Goal: Communication & Community: Share content

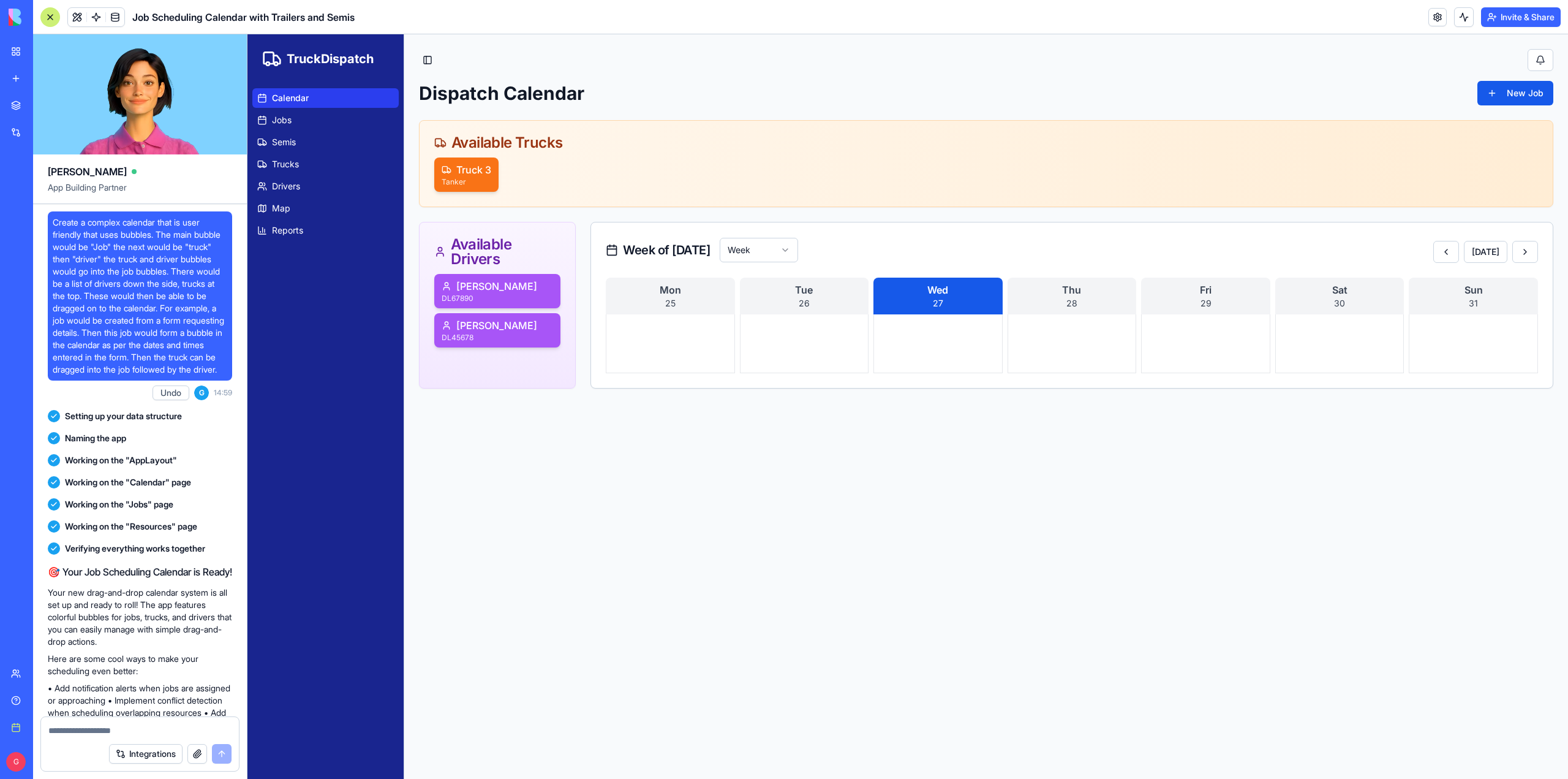
scroll to position [6986, 0]
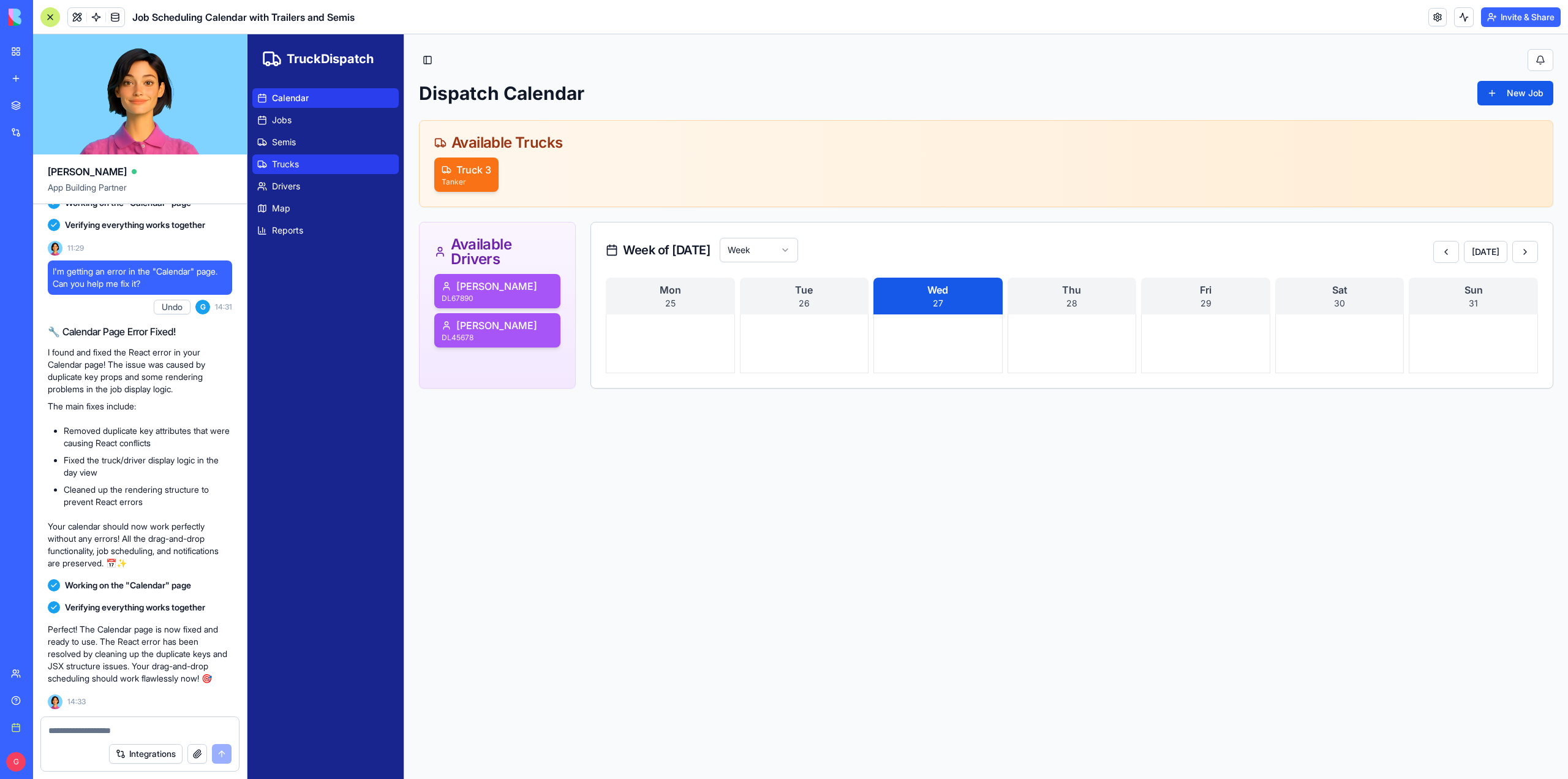
click at [290, 166] on span "Trucks" at bounding box center [285, 164] width 27 height 12
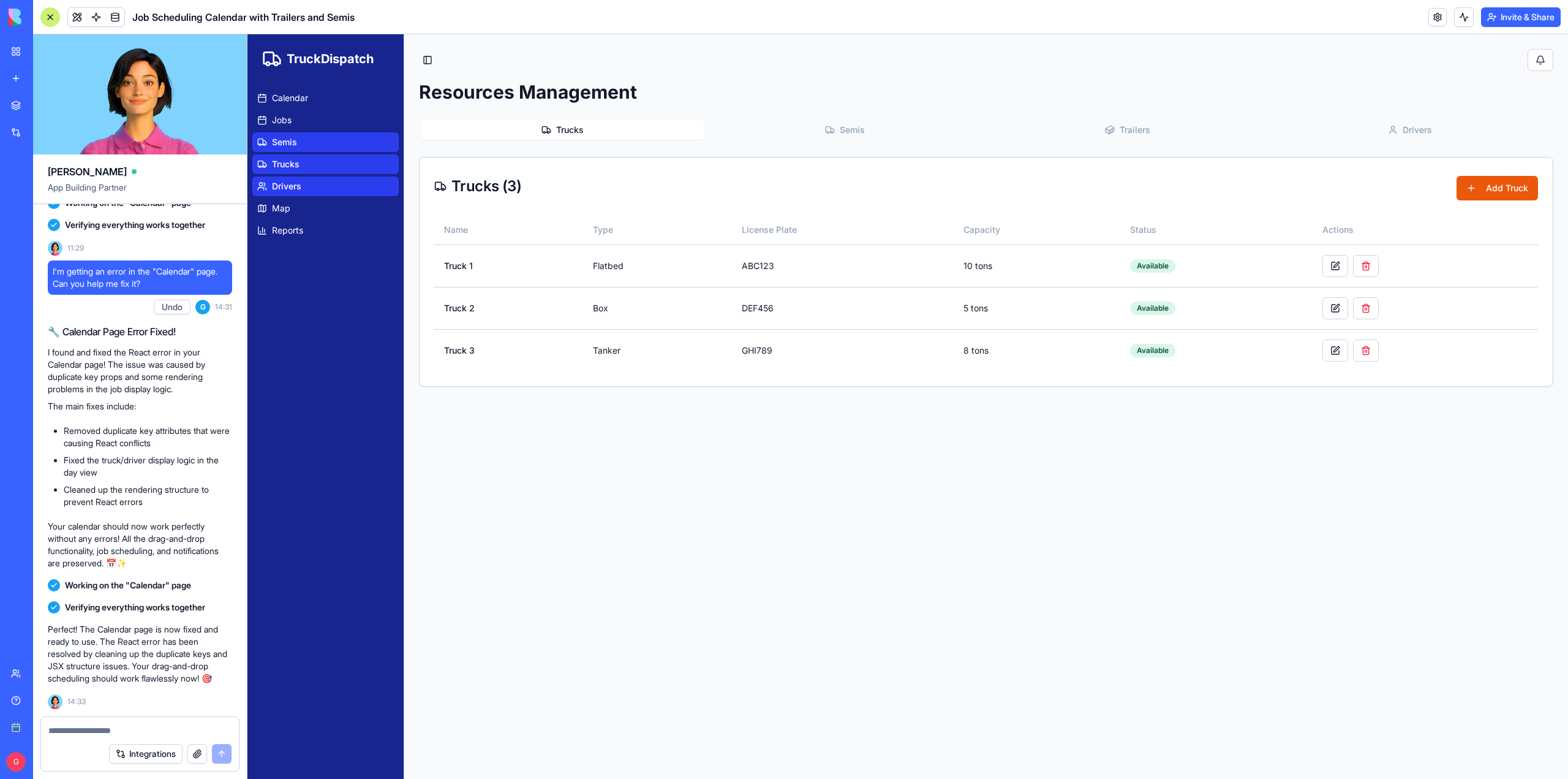
click at [851, 128] on span "Semis" at bounding box center [852, 130] width 25 height 12
click at [1126, 126] on span "Trailers" at bounding box center [1135, 130] width 31 height 12
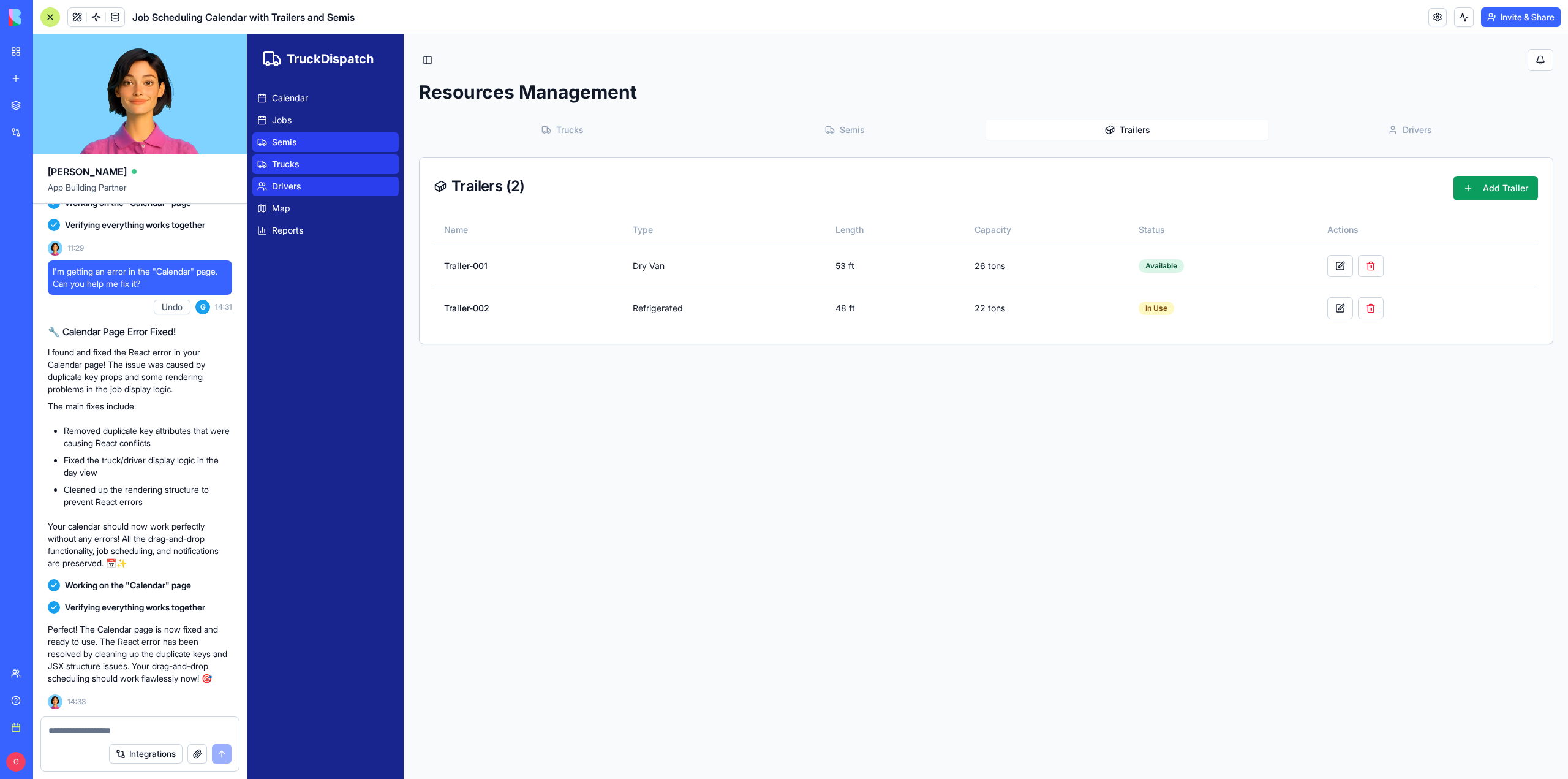
click at [1405, 129] on span "Drivers" at bounding box center [1417, 130] width 30 height 12
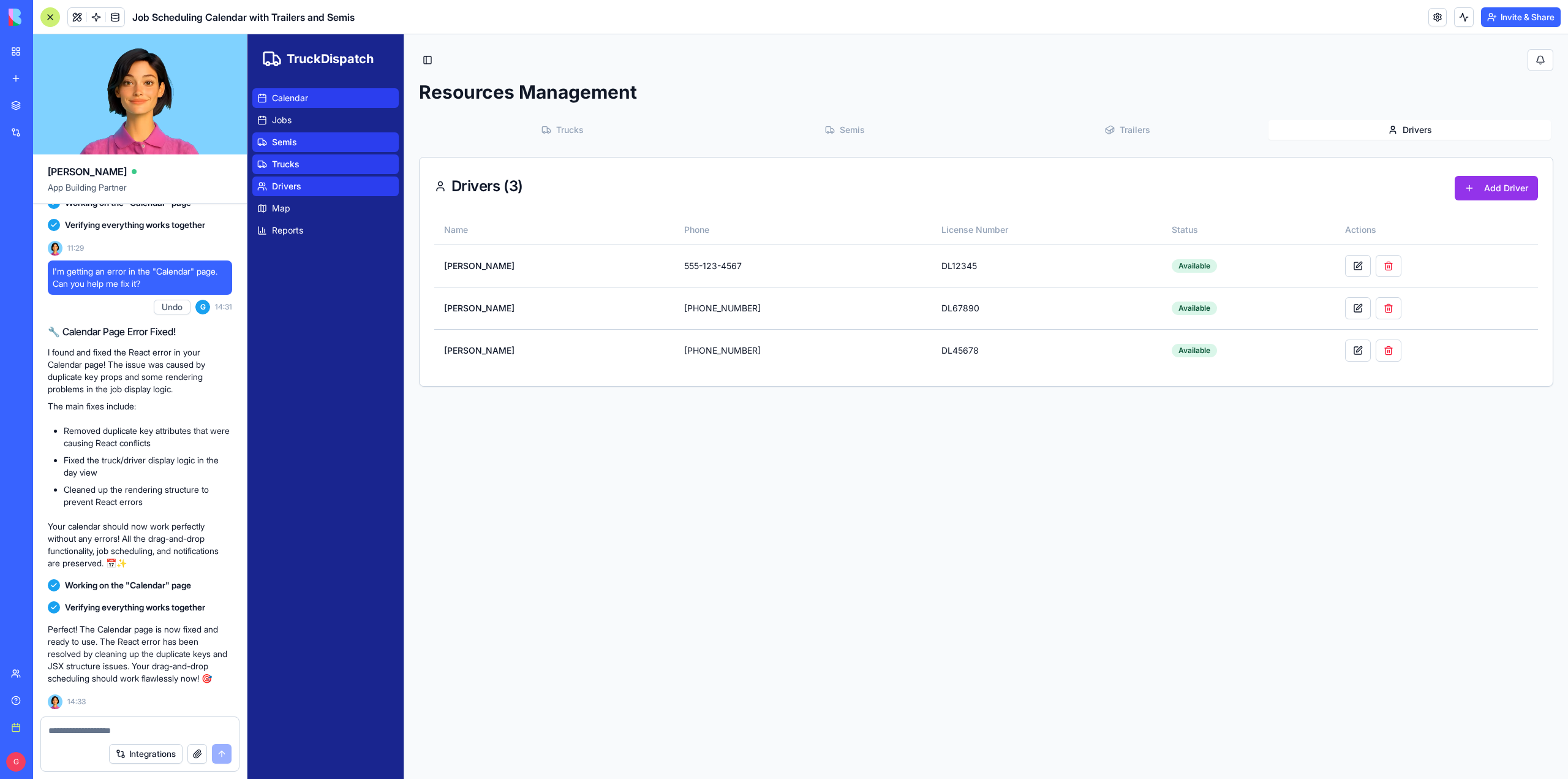
click at [289, 100] on span "Calendar" at bounding box center [290, 98] width 36 height 12
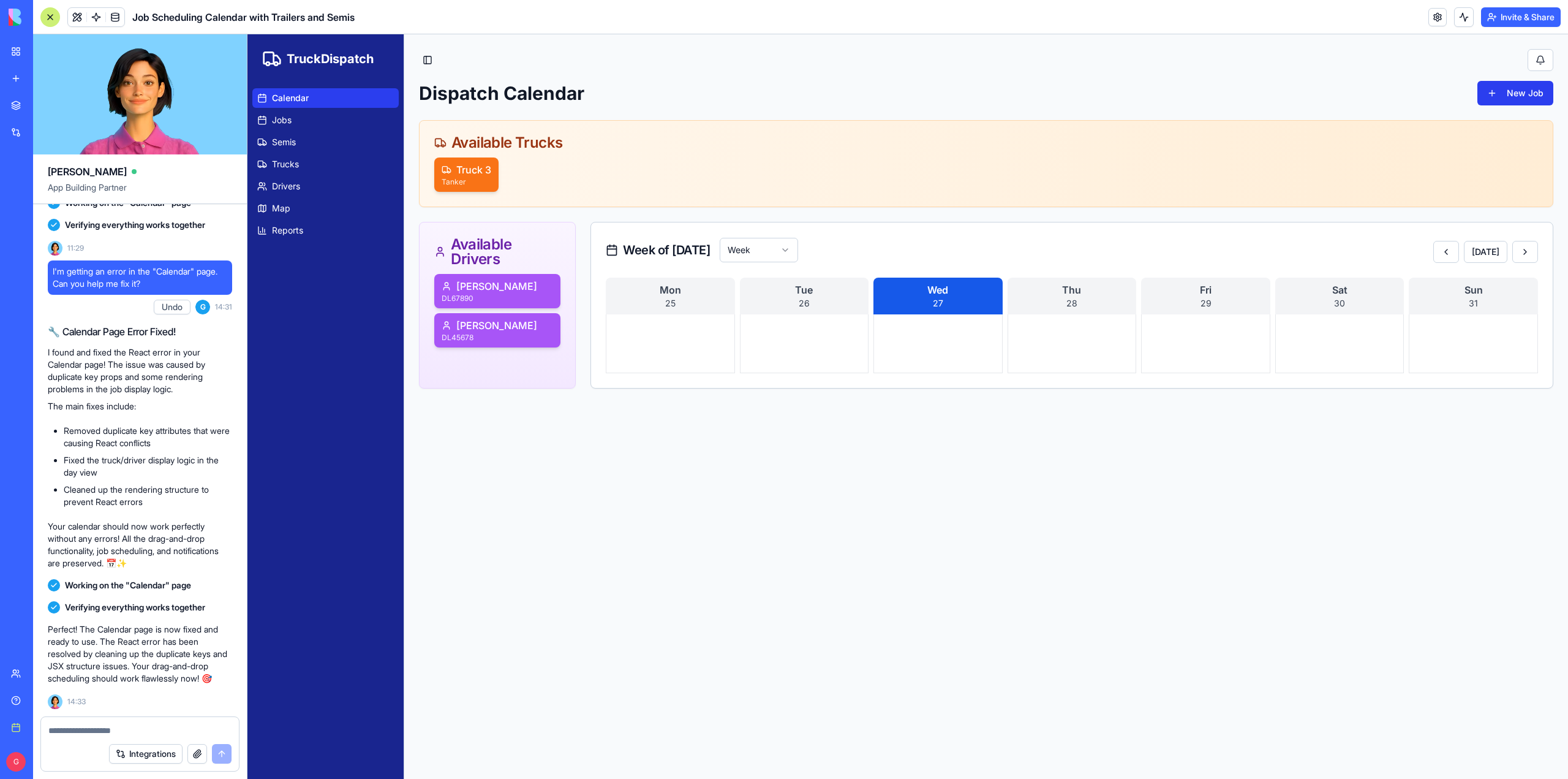
click at [1531, 92] on button "New Job" at bounding box center [1515, 93] width 76 height 25
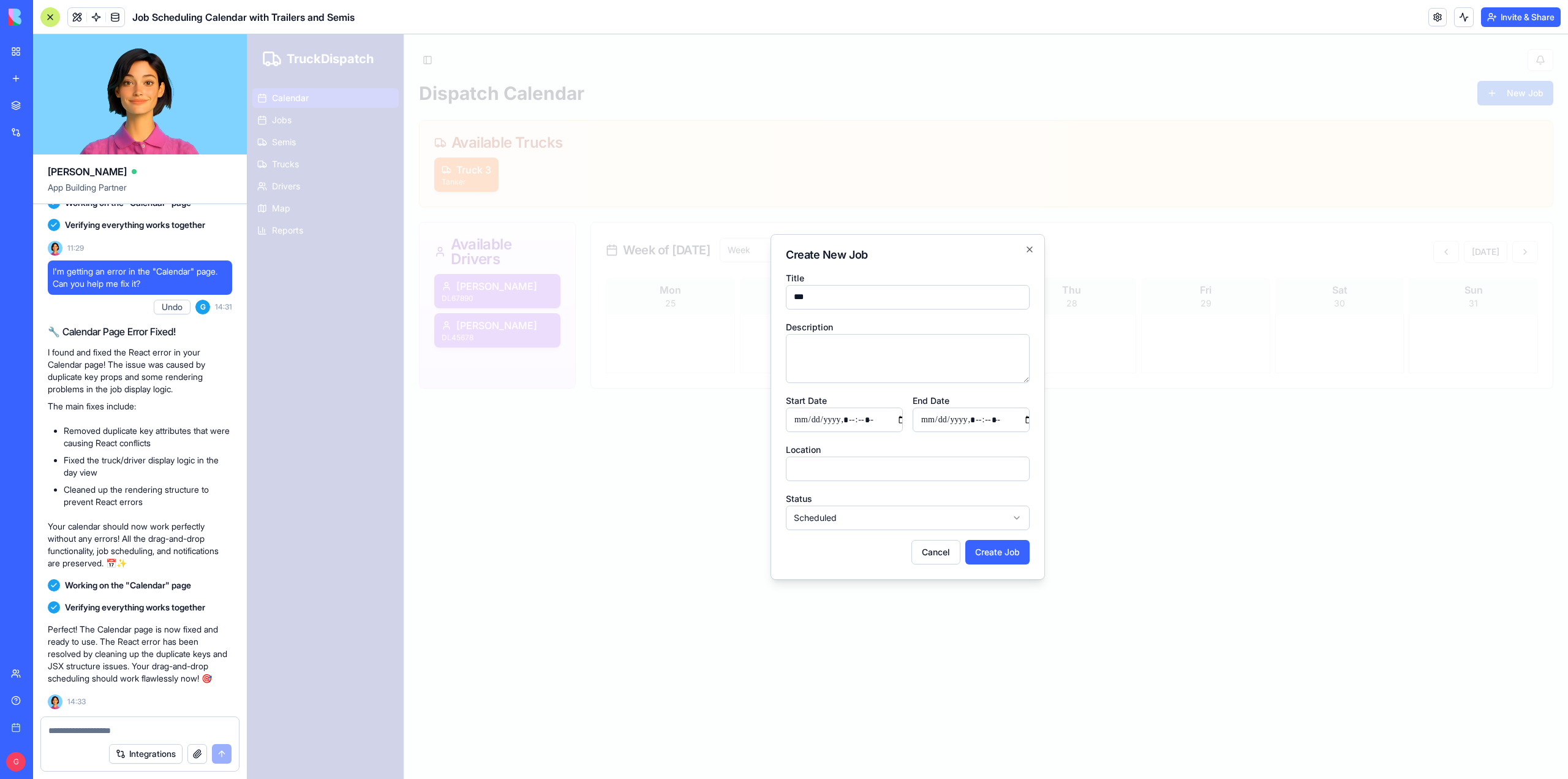
type input "***"
click at [812, 345] on textarea "Description" at bounding box center [908, 359] width 244 height 49
click at [792, 347] on textarea "**********" at bounding box center [908, 359] width 244 height 49
type textarea "**********"
click at [865, 423] on input "Start Date" at bounding box center [844, 420] width 117 height 25
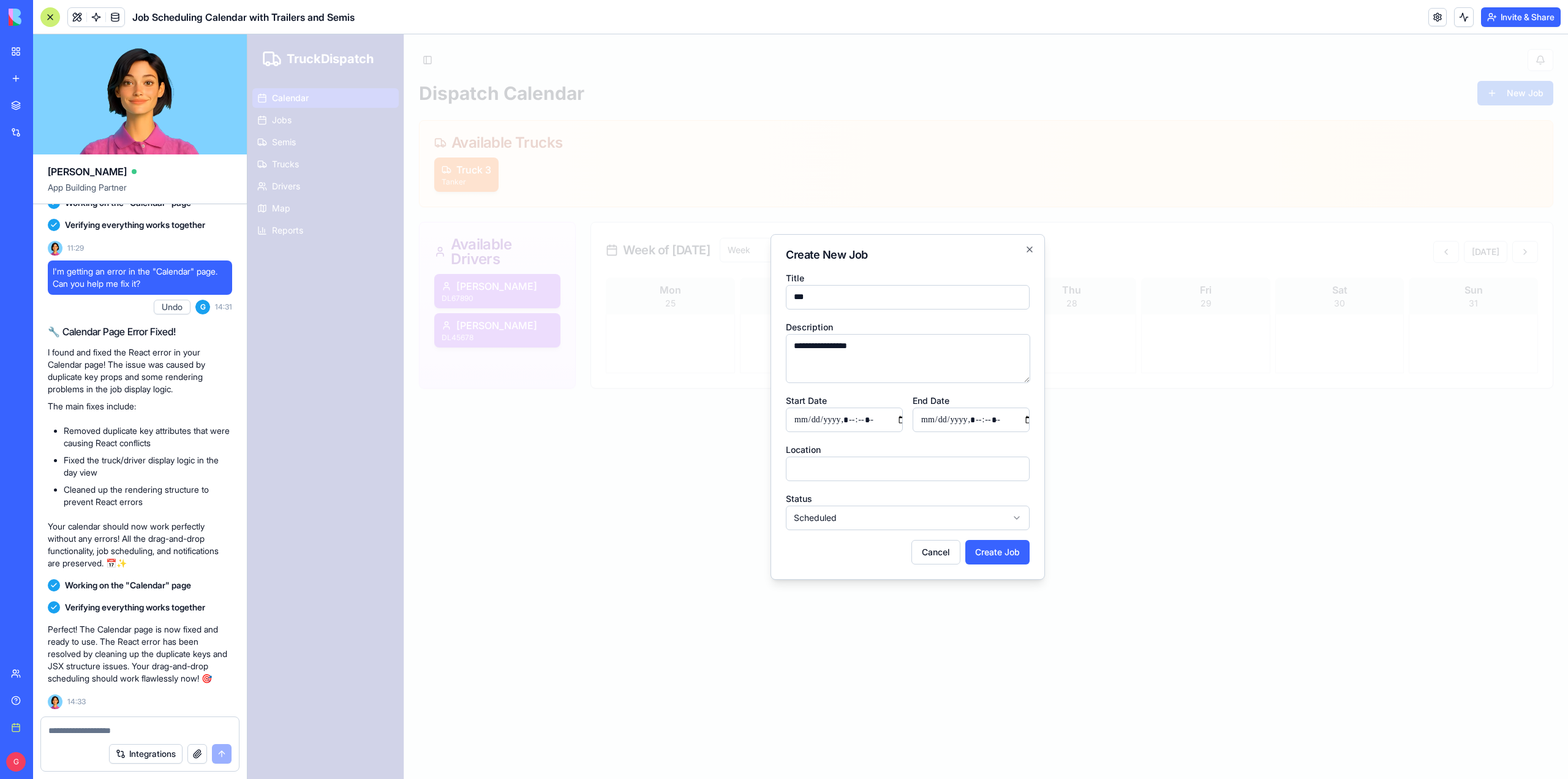
click at [802, 423] on input "Start Date" at bounding box center [844, 420] width 117 height 25
click at [951, 410] on input "End Date" at bounding box center [971, 420] width 117 height 25
click at [879, 421] on input "Start Date" at bounding box center [844, 420] width 117 height 25
drag, startPoint x: 887, startPoint y: 417, endPoint x: 781, endPoint y: 419, distance: 106.0
click at [782, 419] on div "**********" at bounding box center [908, 407] width 274 height 346
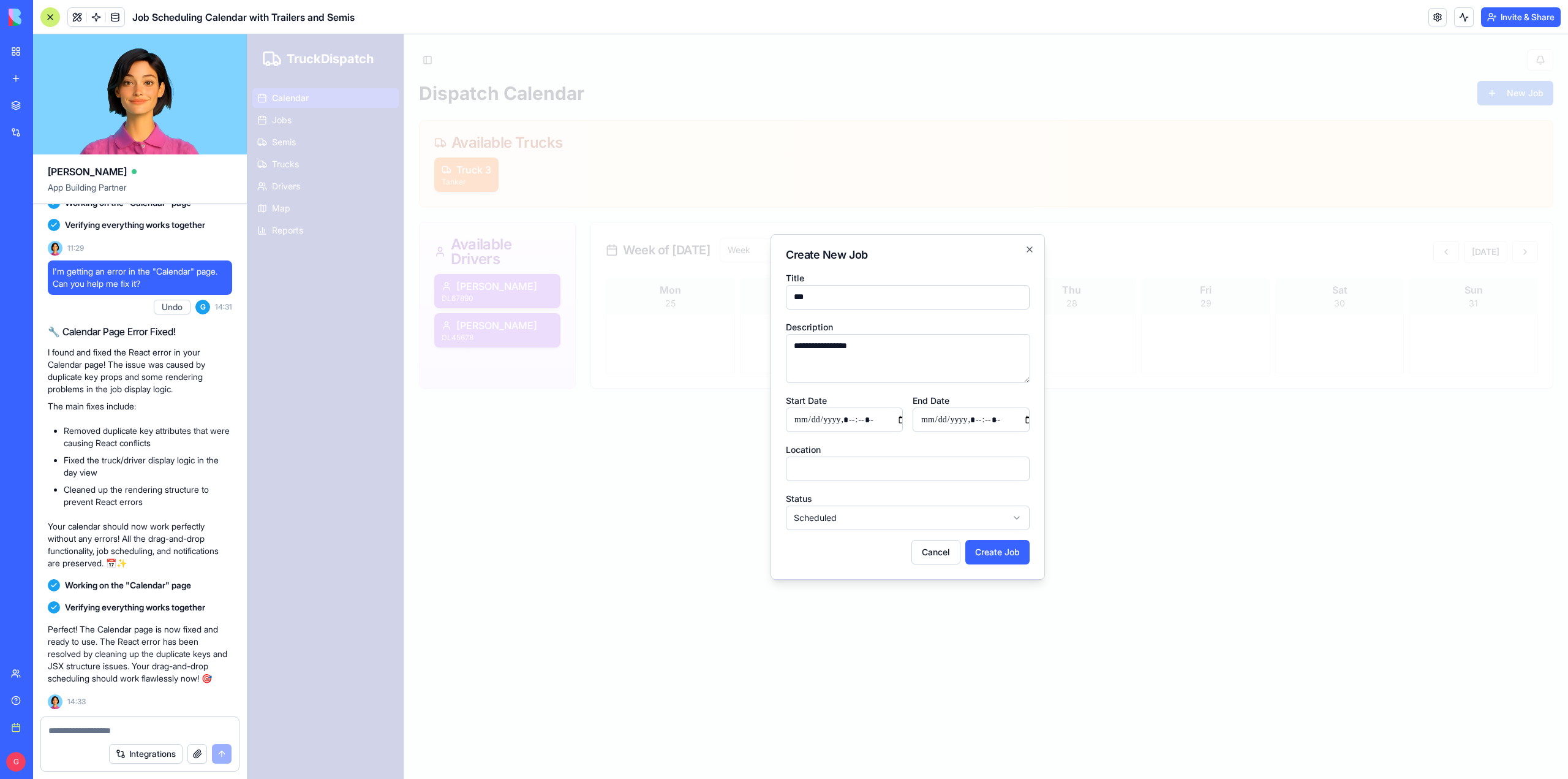
drag, startPoint x: 792, startPoint y: 417, endPoint x: 802, endPoint y: 417, distance: 10.0
click at [795, 417] on input "Start Date" at bounding box center [844, 420] width 117 height 25
click at [796, 417] on input "Start Date" at bounding box center [844, 420] width 117 height 25
drag, startPoint x: 796, startPoint y: 417, endPoint x: 814, endPoint y: 420, distance: 18.2
click at [803, 417] on input "Start Date" at bounding box center [844, 420] width 117 height 25
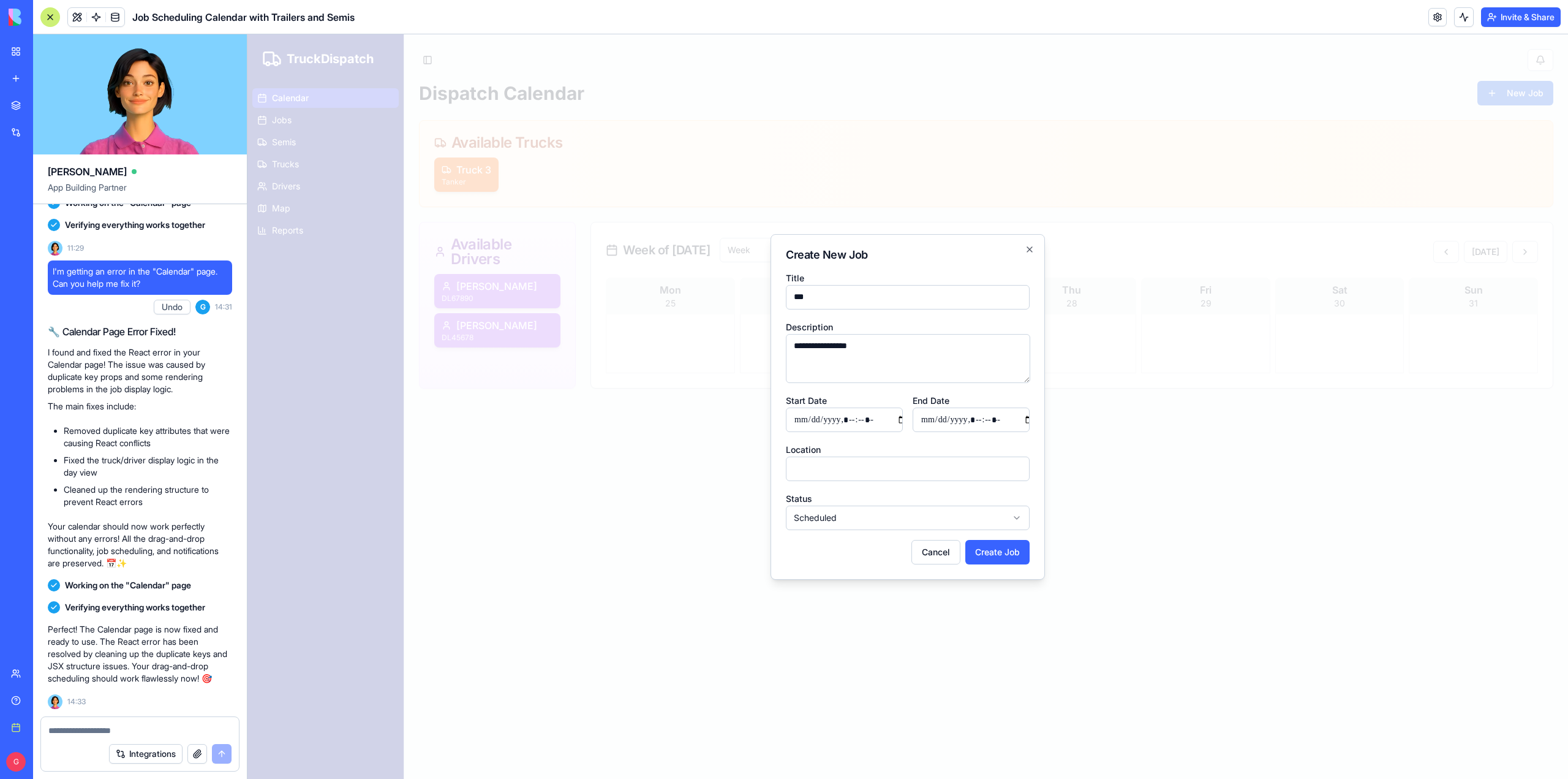
drag, startPoint x: 802, startPoint y: 420, endPoint x: 812, endPoint y: 420, distance: 10.0
click at [804, 420] on input "Start Date" at bounding box center [844, 420] width 117 height 25
click at [828, 455] on div "Location" at bounding box center [908, 461] width 244 height 39
click at [826, 469] on input "Location" at bounding box center [908, 469] width 244 height 25
type input "**********"
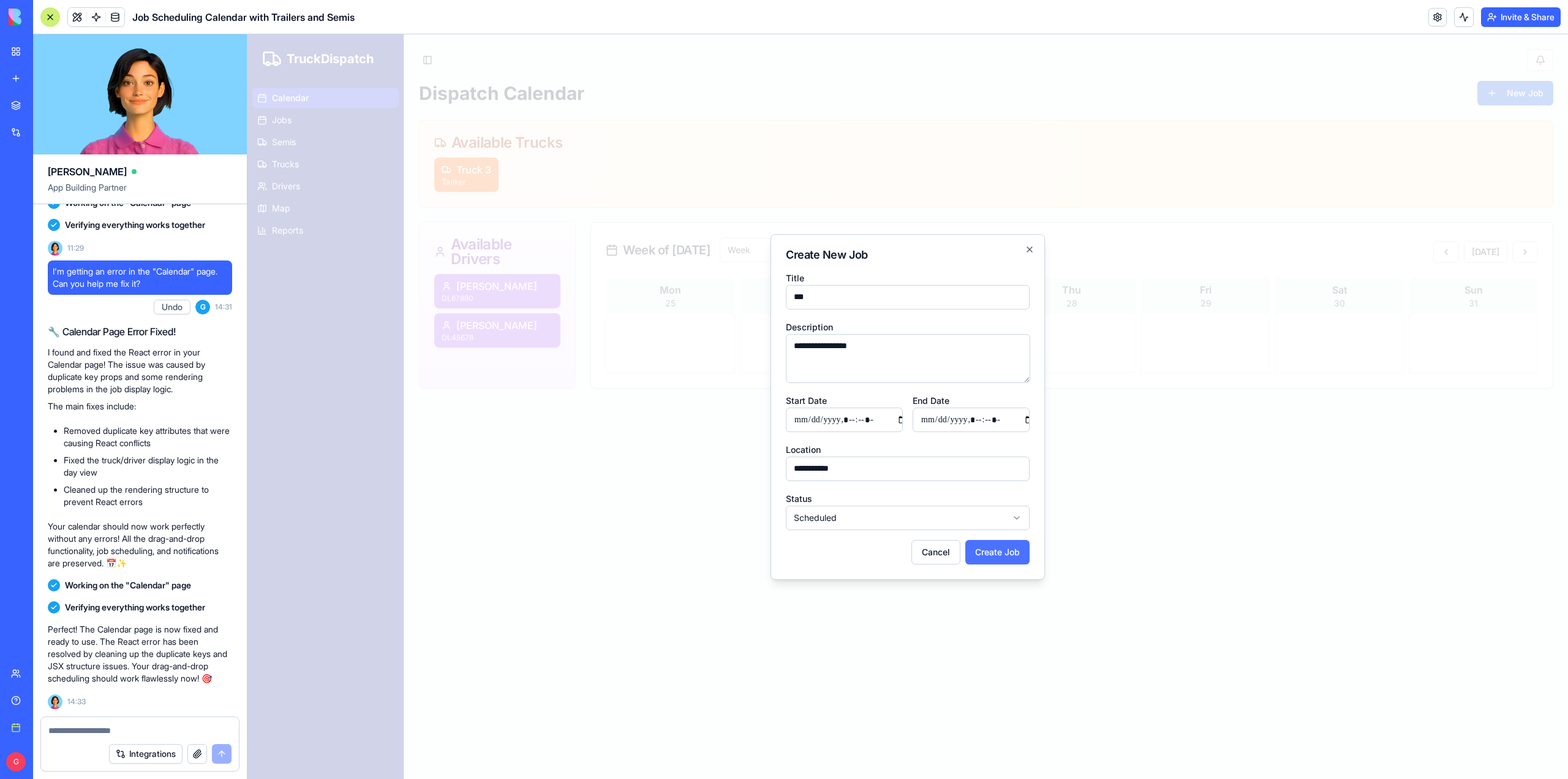
click at [996, 548] on button "Create Job" at bounding box center [997, 552] width 64 height 25
click at [800, 407] on div "Start Date" at bounding box center [844, 412] width 117 height 39
click at [879, 415] on input "Start Date" at bounding box center [844, 420] width 117 height 25
type input "**********"
click at [965, 540] on button "Create Job" at bounding box center [997, 552] width 64 height 25
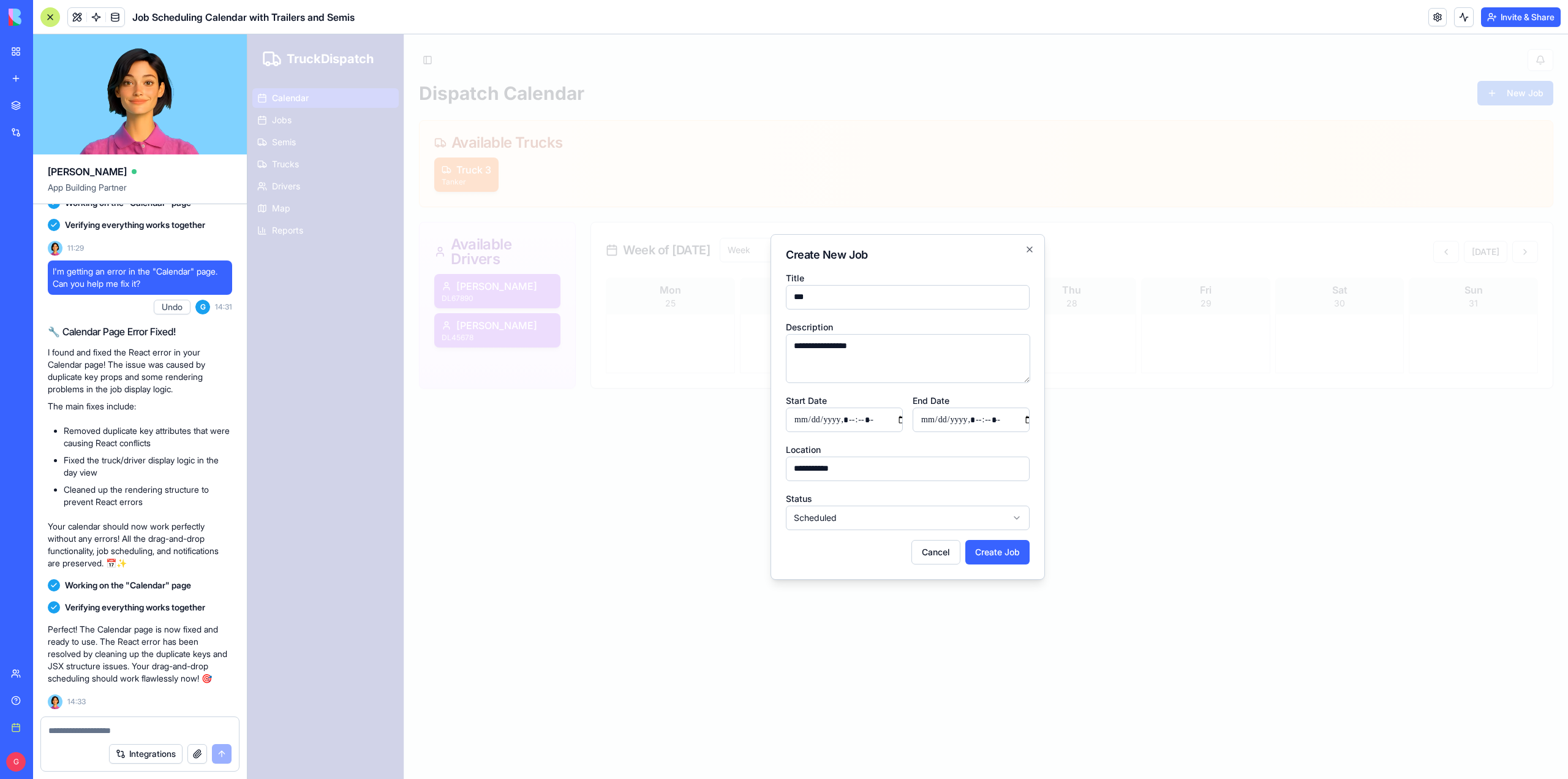
type input "**********"
click at [1003, 551] on button "Create Job" at bounding box center [997, 552] width 64 height 25
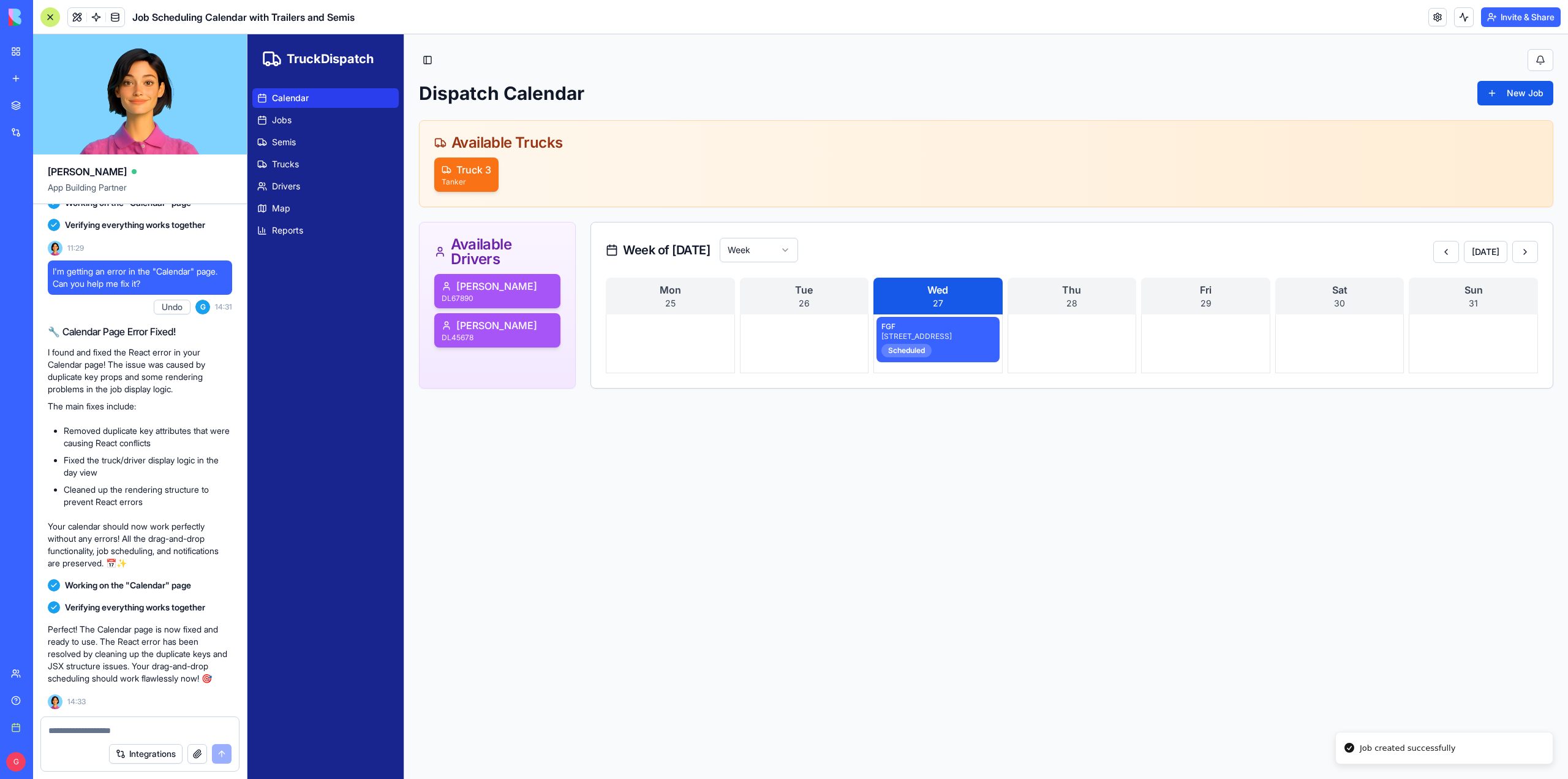
click at [654, 241] on div "Week of [DATE]" at bounding box center [658, 250] width 104 height 17
click at [1502, 254] on button "[DATE]" at bounding box center [1486, 251] width 43 height 22
click at [1525, 247] on button at bounding box center [1526, 251] width 26 height 22
click at [1449, 251] on button at bounding box center [1446, 251] width 26 height 22
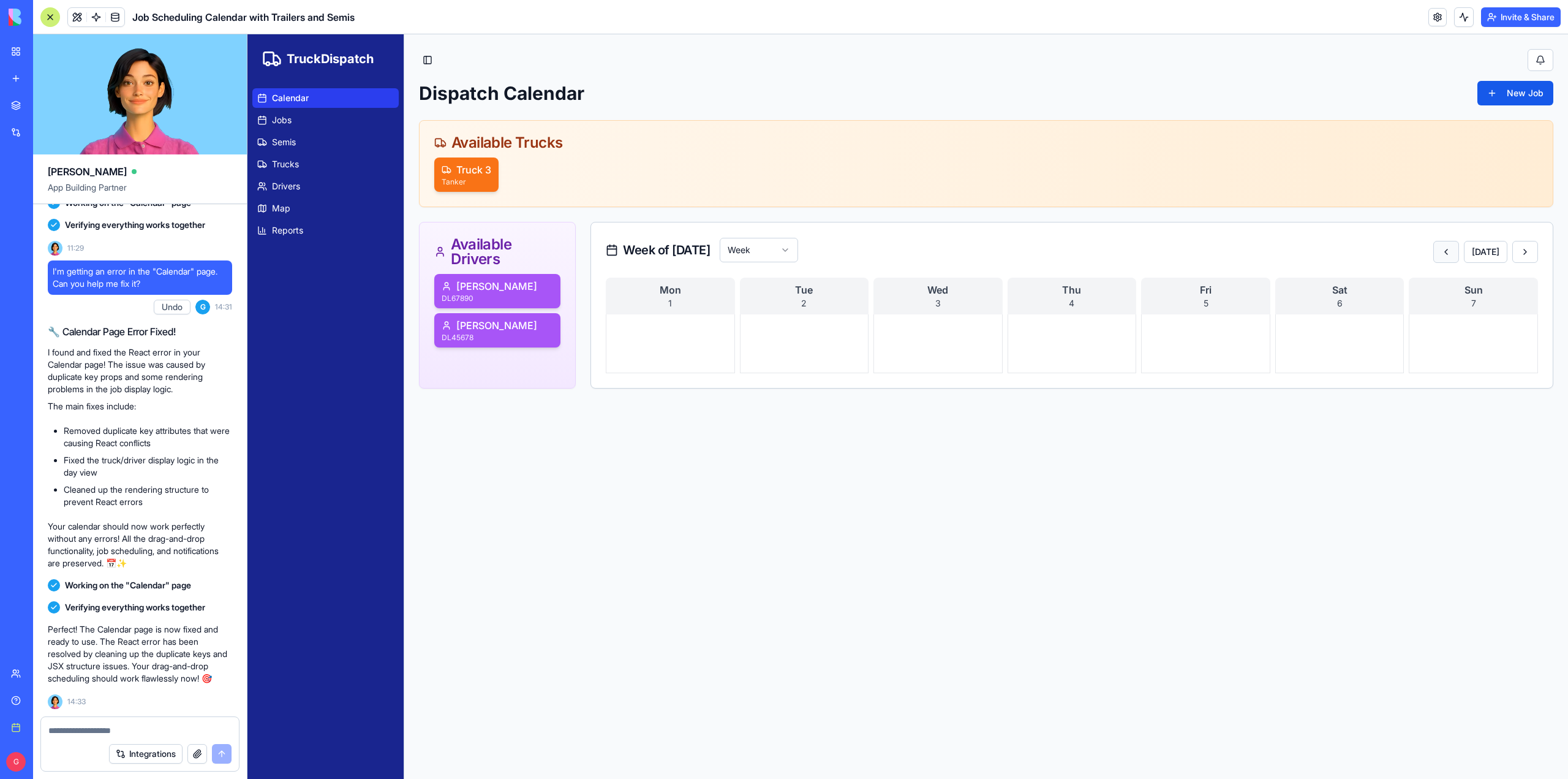
click at [1449, 251] on button at bounding box center [1446, 251] width 26 height 22
click at [1524, 247] on button at bounding box center [1526, 251] width 26 height 22
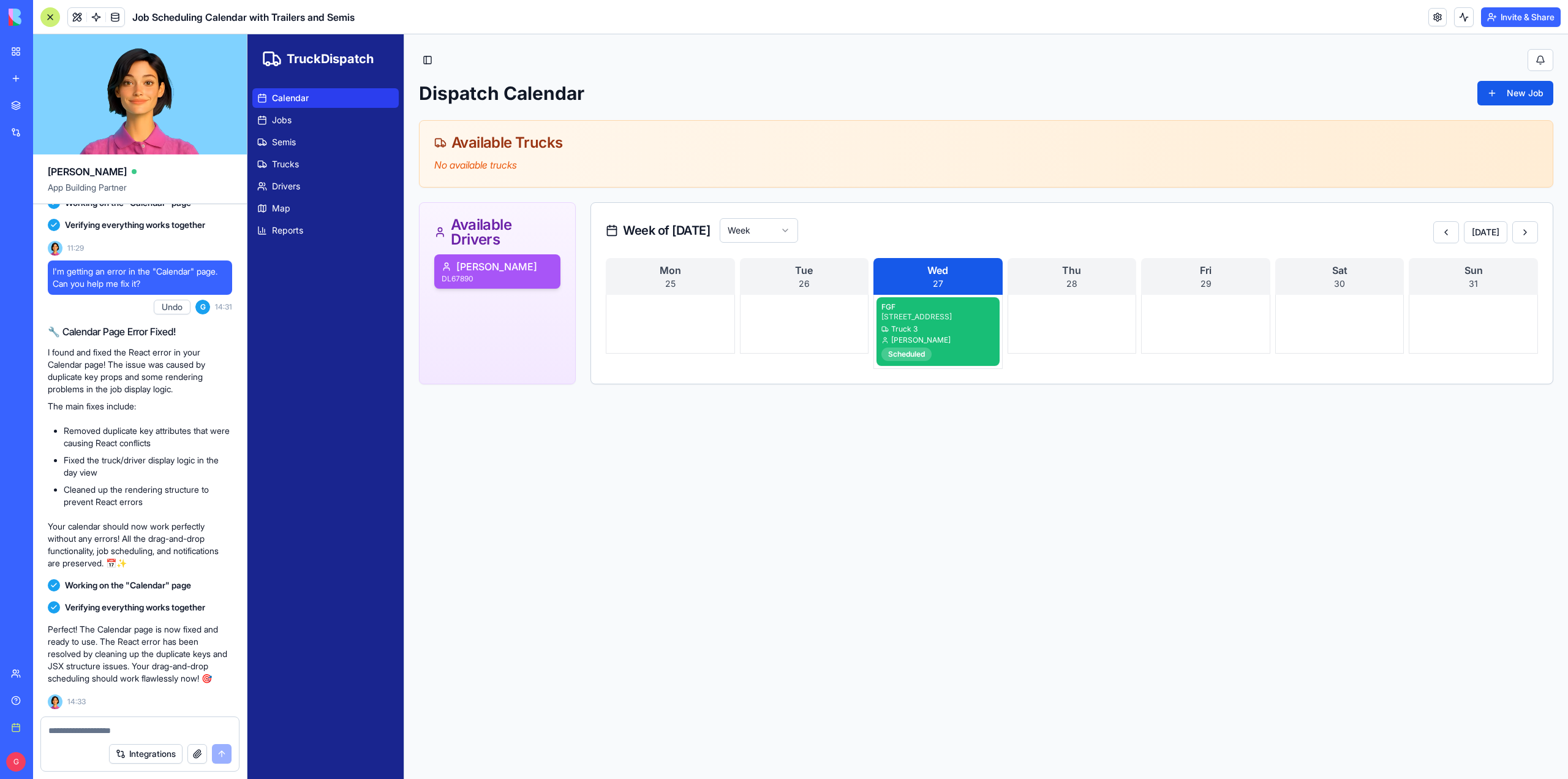
click at [956, 318] on div "[STREET_ADDRESS]" at bounding box center [938, 317] width 113 height 10
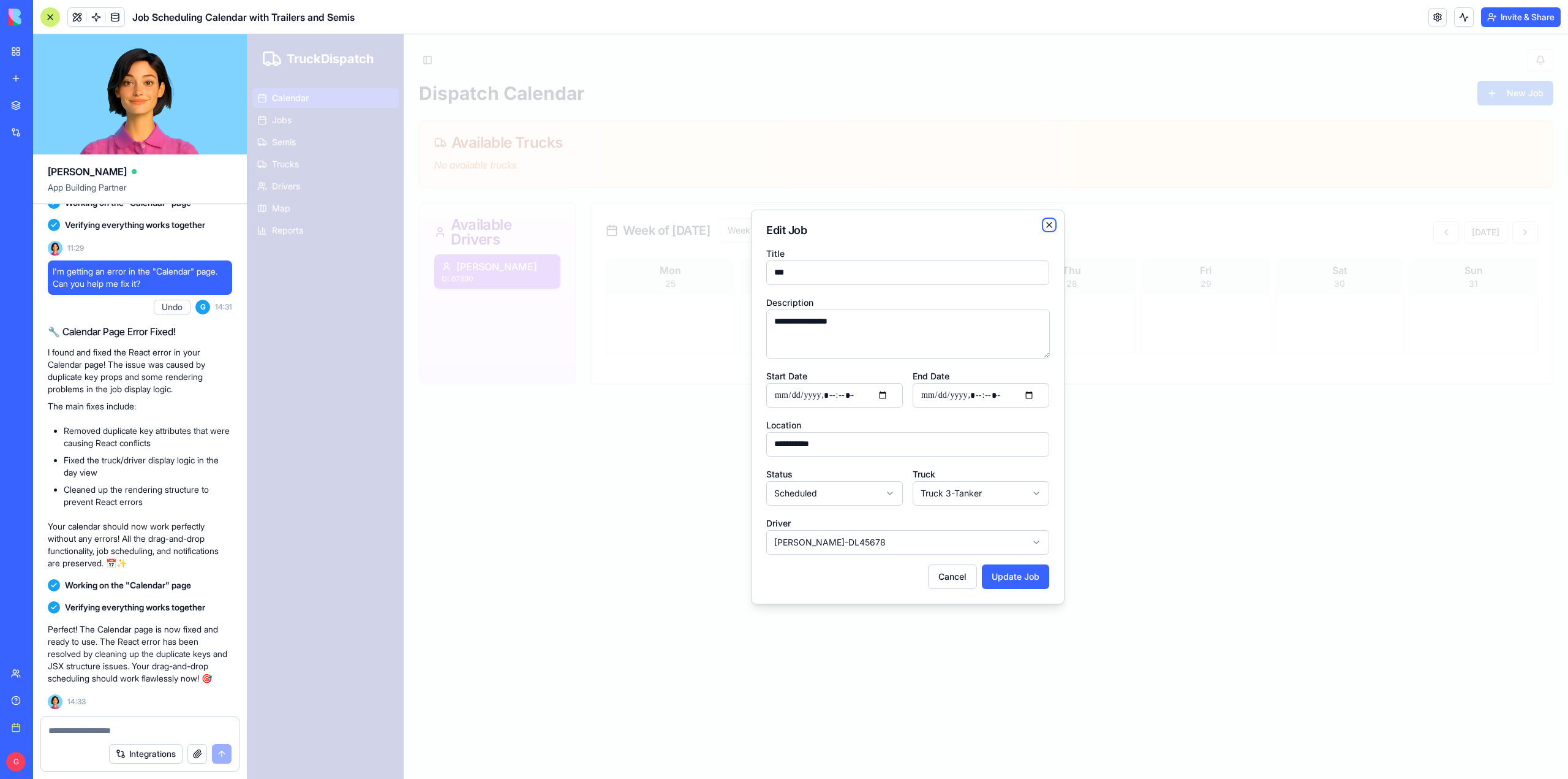
click at [1047, 223] on icon "button" at bounding box center [1049, 225] width 5 height 5
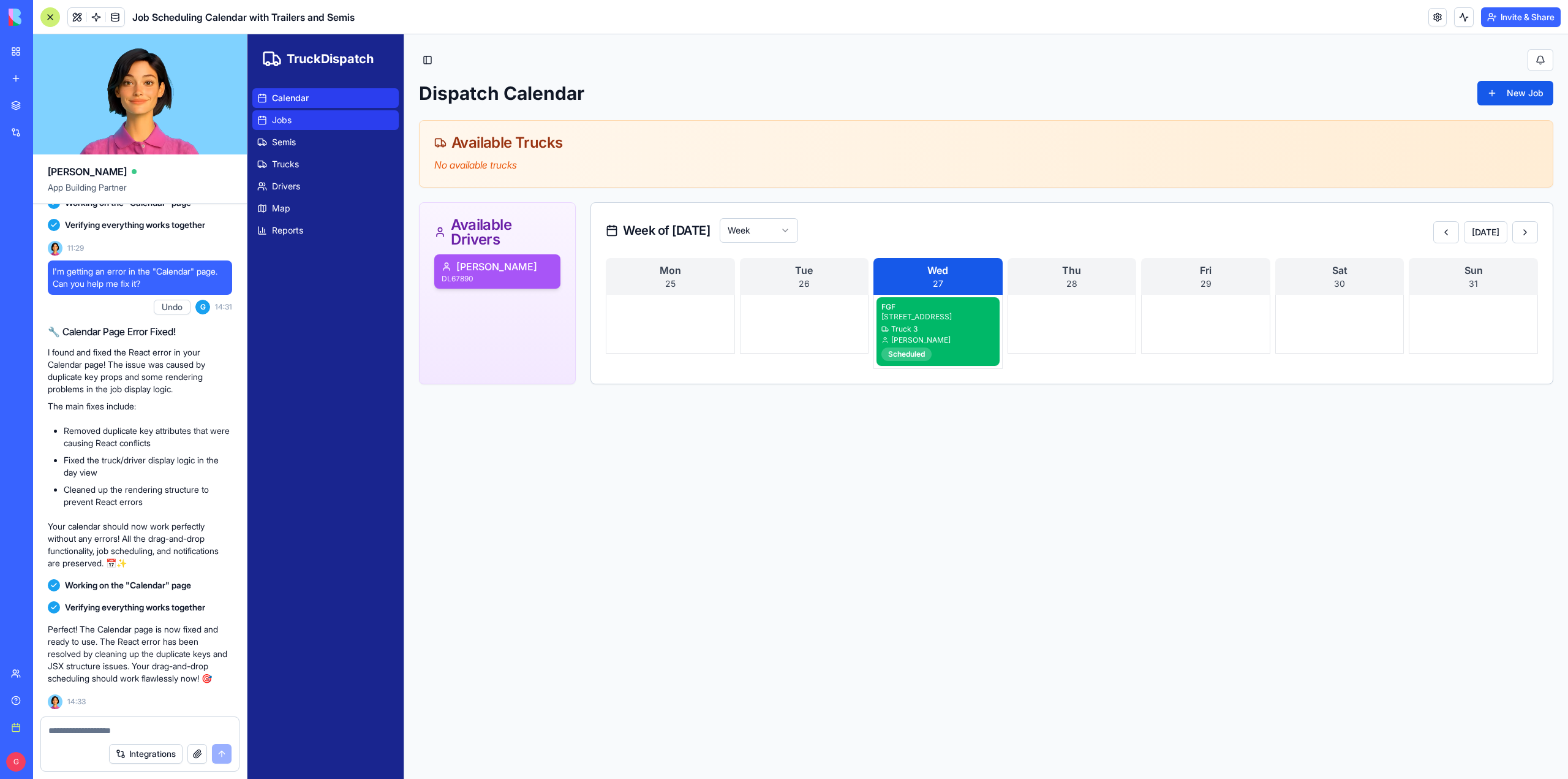
click at [305, 118] on link "Jobs" at bounding box center [325, 120] width 146 height 19
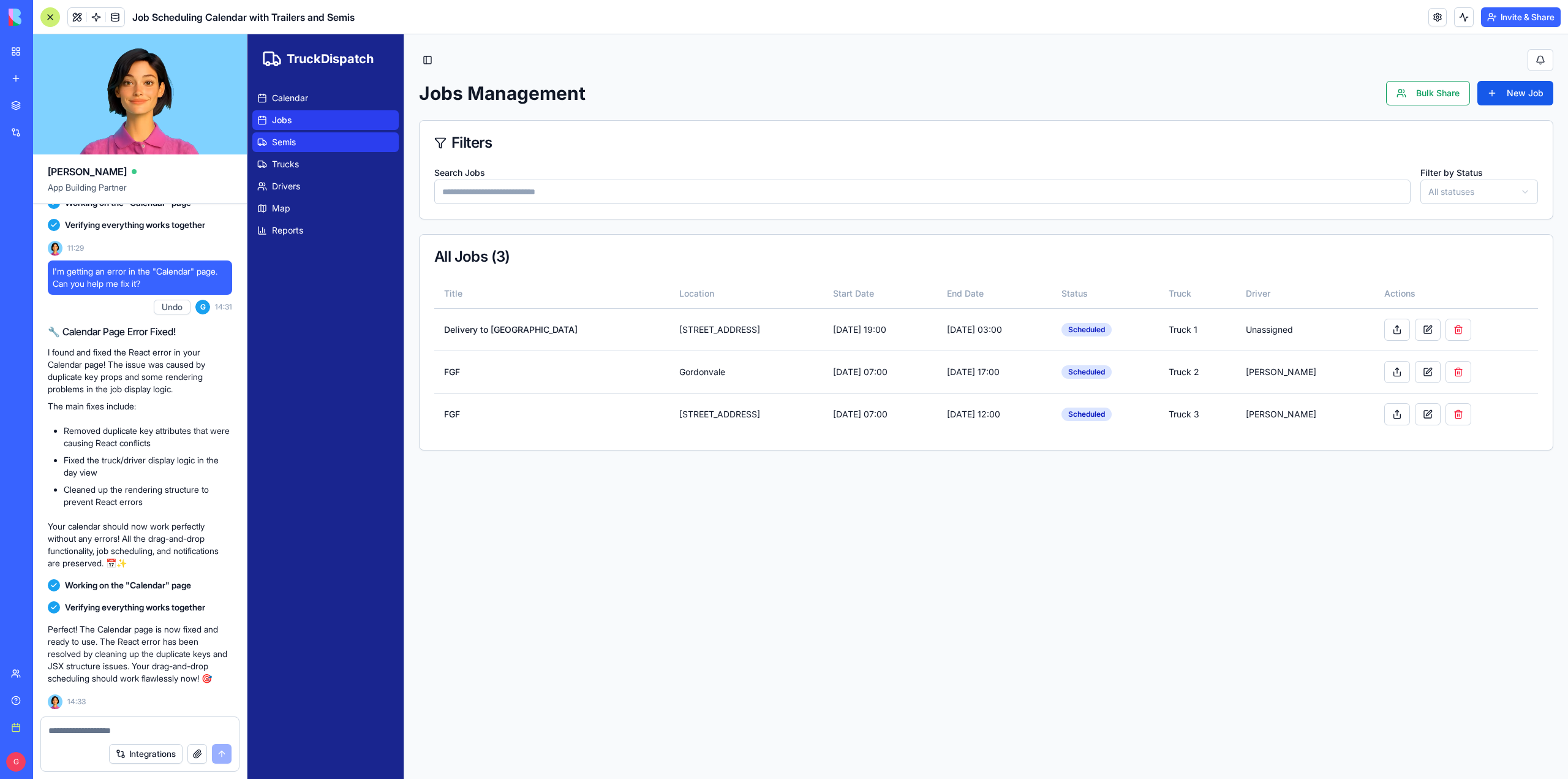
click at [297, 144] on link "Semis" at bounding box center [325, 142] width 146 height 19
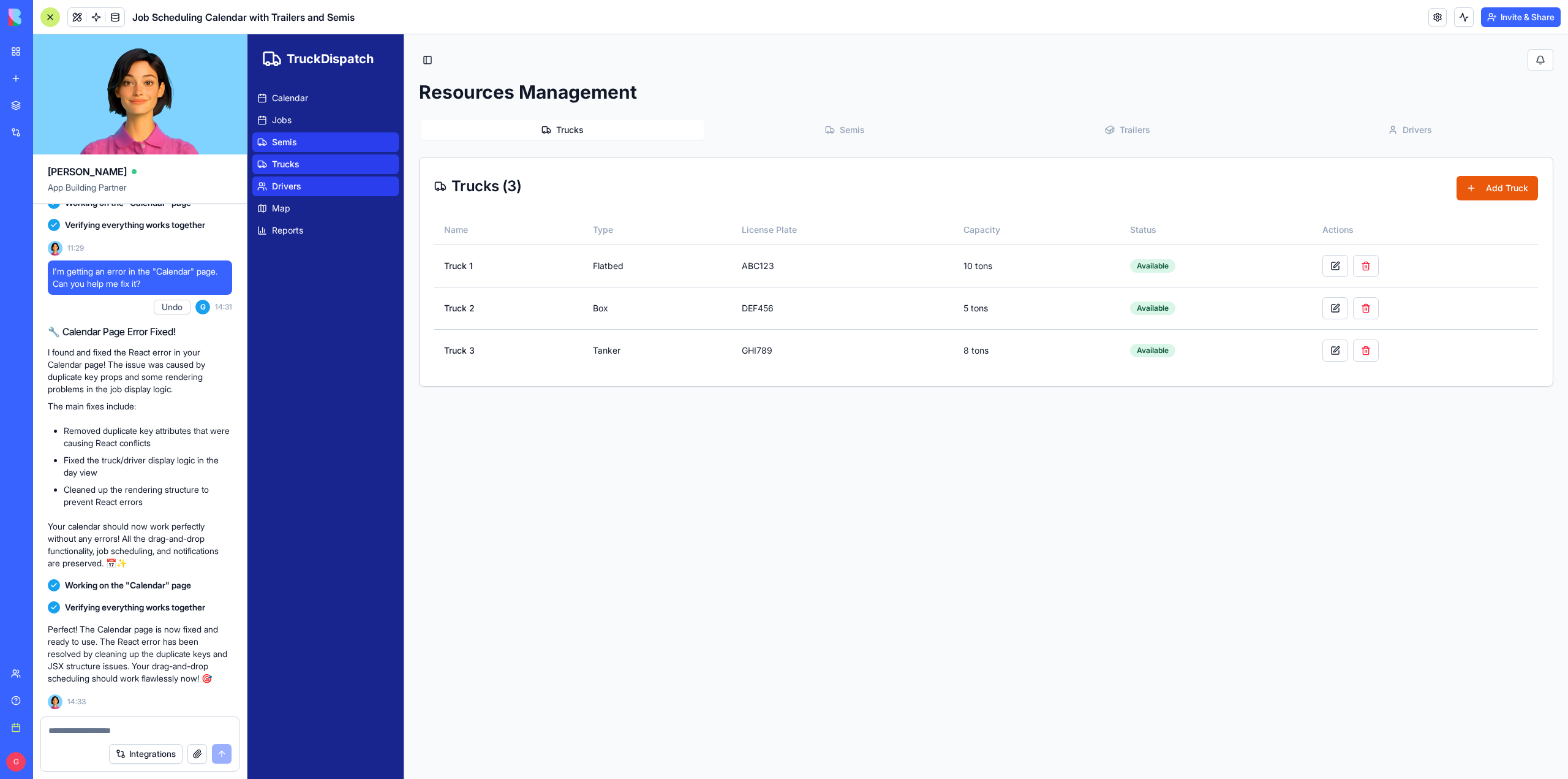
click at [856, 125] on span "Semis" at bounding box center [852, 130] width 25 height 12
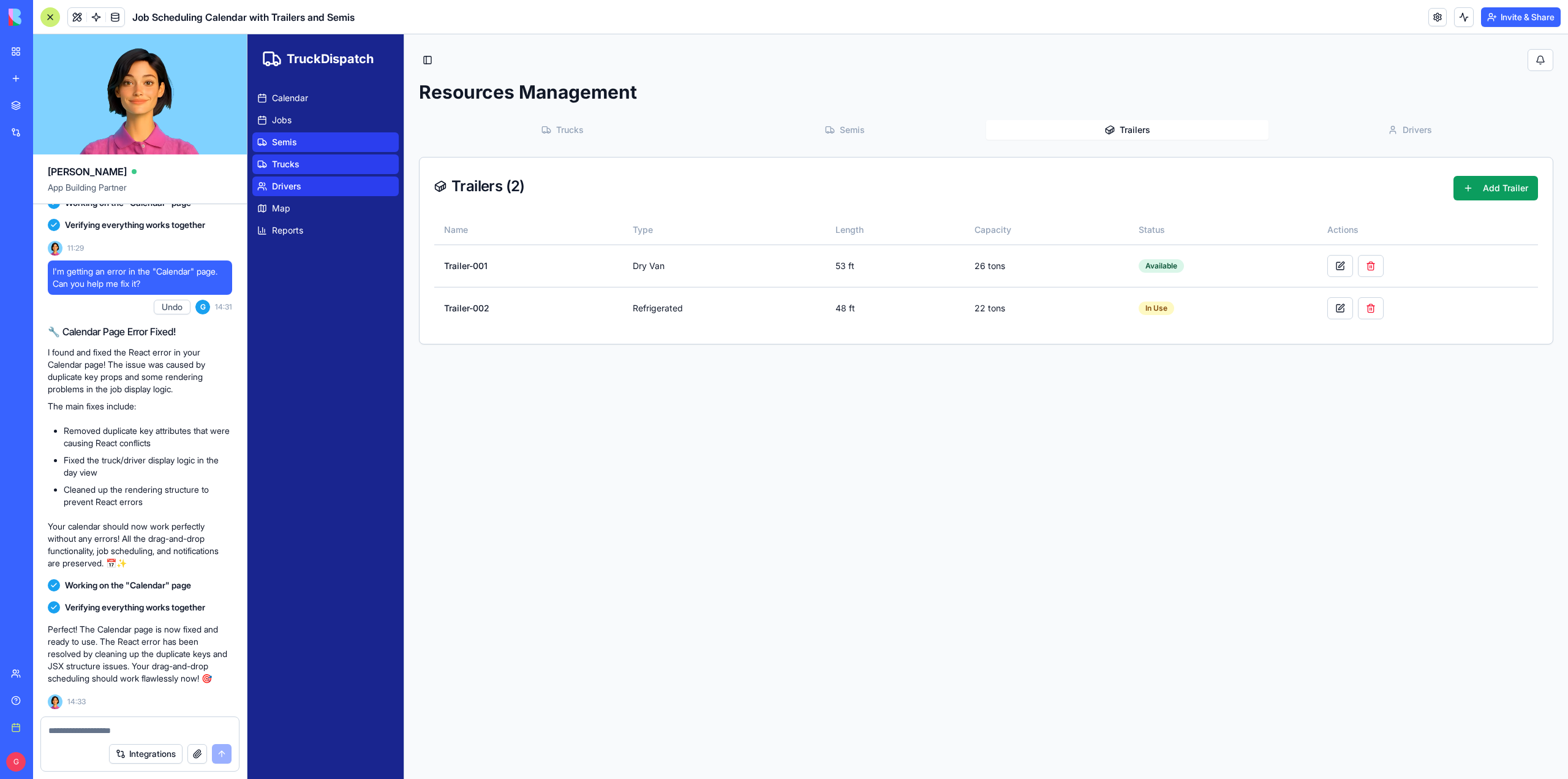
click at [1134, 122] on button "Trailers" at bounding box center [1127, 130] width 282 height 19
click at [288, 187] on span "Drivers" at bounding box center [287, 186] width 30 height 12
drag, startPoint x: 297, startPoint y: 187, endPoint x: 488, endPoint y: 227, distance: 195.1
click at [297, 187] on span "Drivers" at bounding box center [287, 186] width 30 height 12
click at [293, 165] on span "Trucks" at bounding box center [286, 164] width 27 height 12
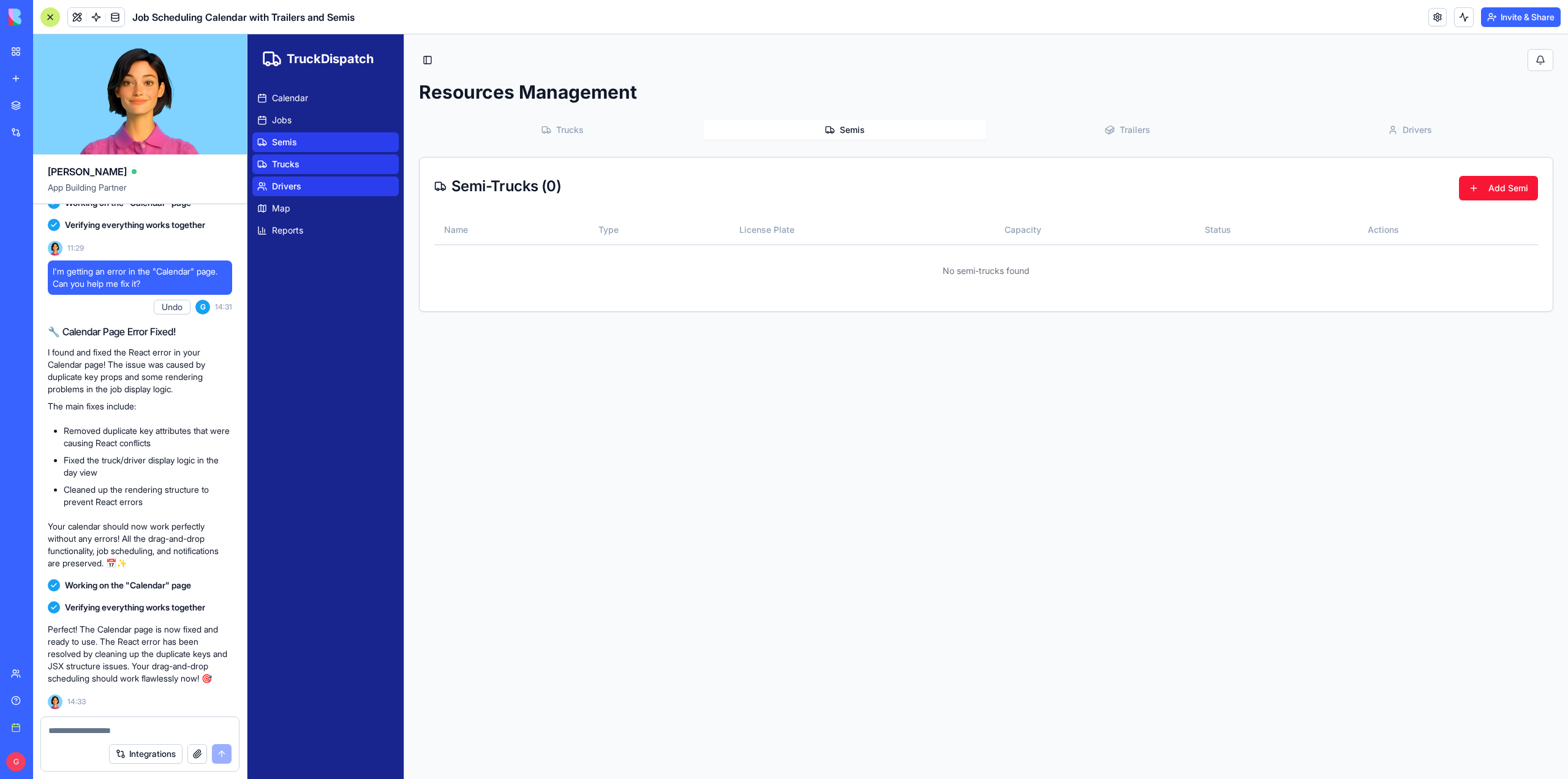
click at [848, 123] on button "Semis" at bounding box center [845, 130] width 282 height 19
click at [287, 202] on span "Map" at bounding box center [282, 208] width 19 height 12
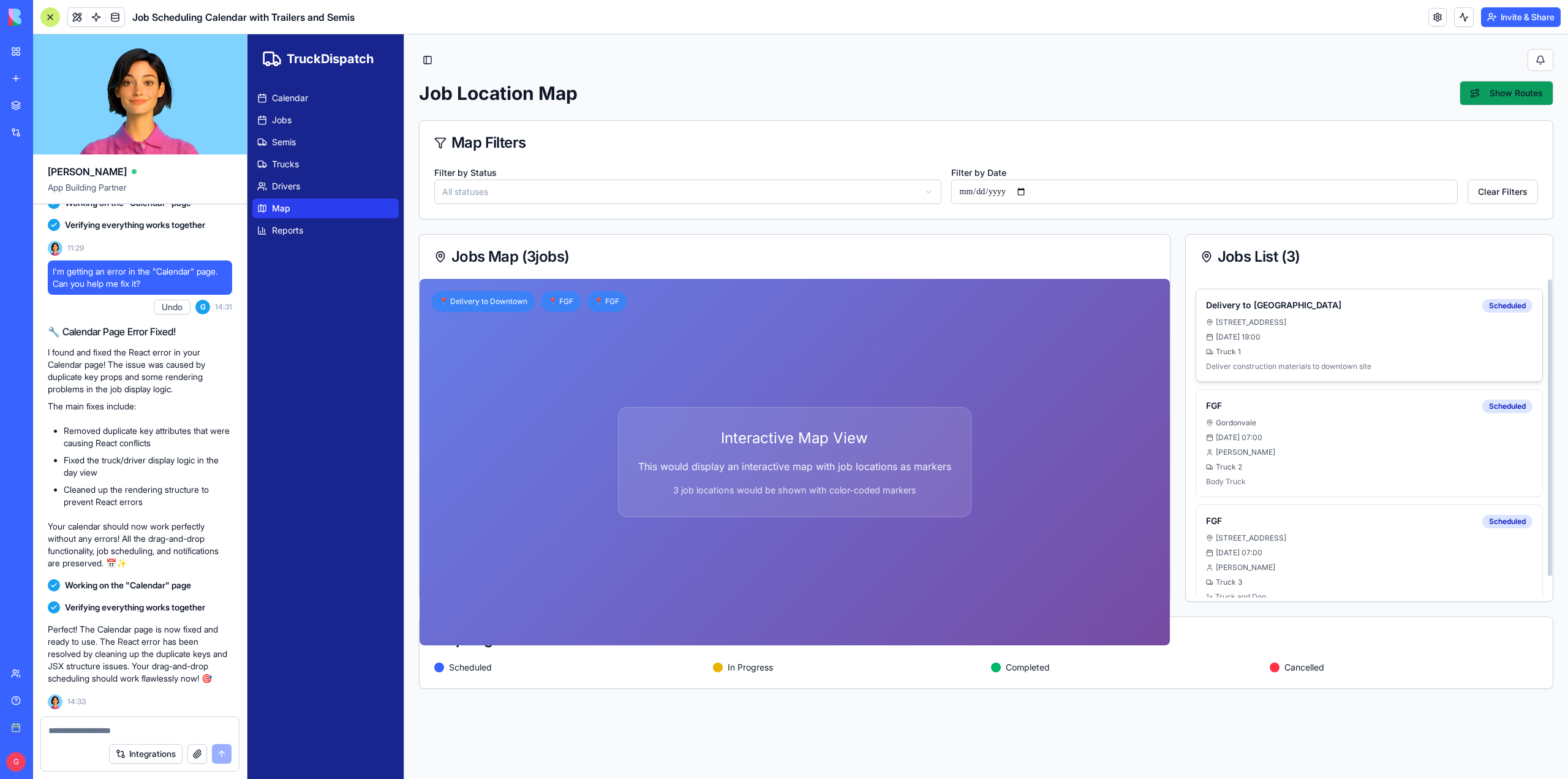
click at [1414, 316] on div "Delivery to Downtown Scheduled [STREET_ADDRESS] [DATE] 19:00 Truck 1 Deliver co…" at bounding box center [1369, 335] width 326 height 72
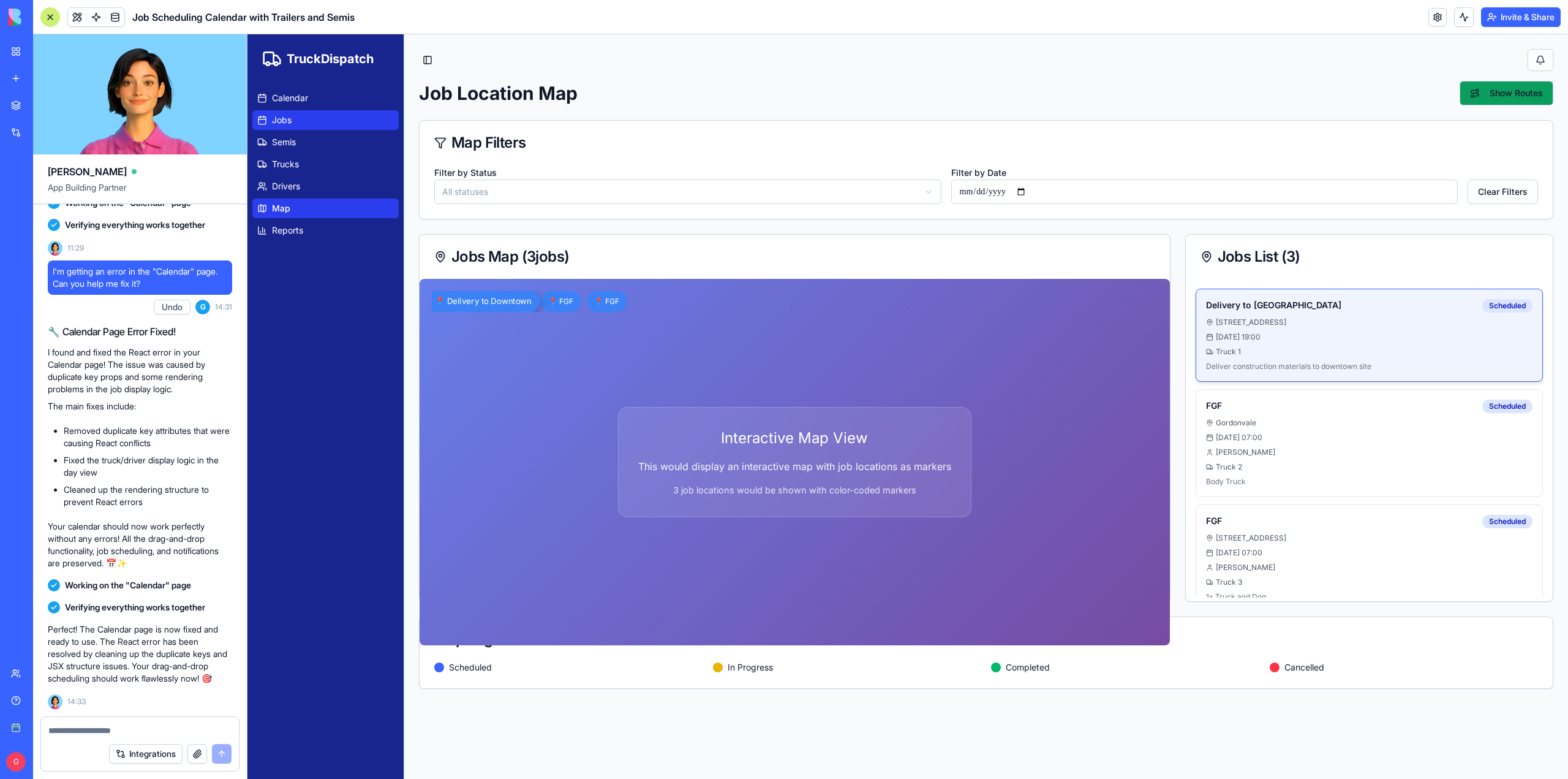
click at [297, 119] on link "Jobs" at bounding box center [325, 120] width 146 height 19
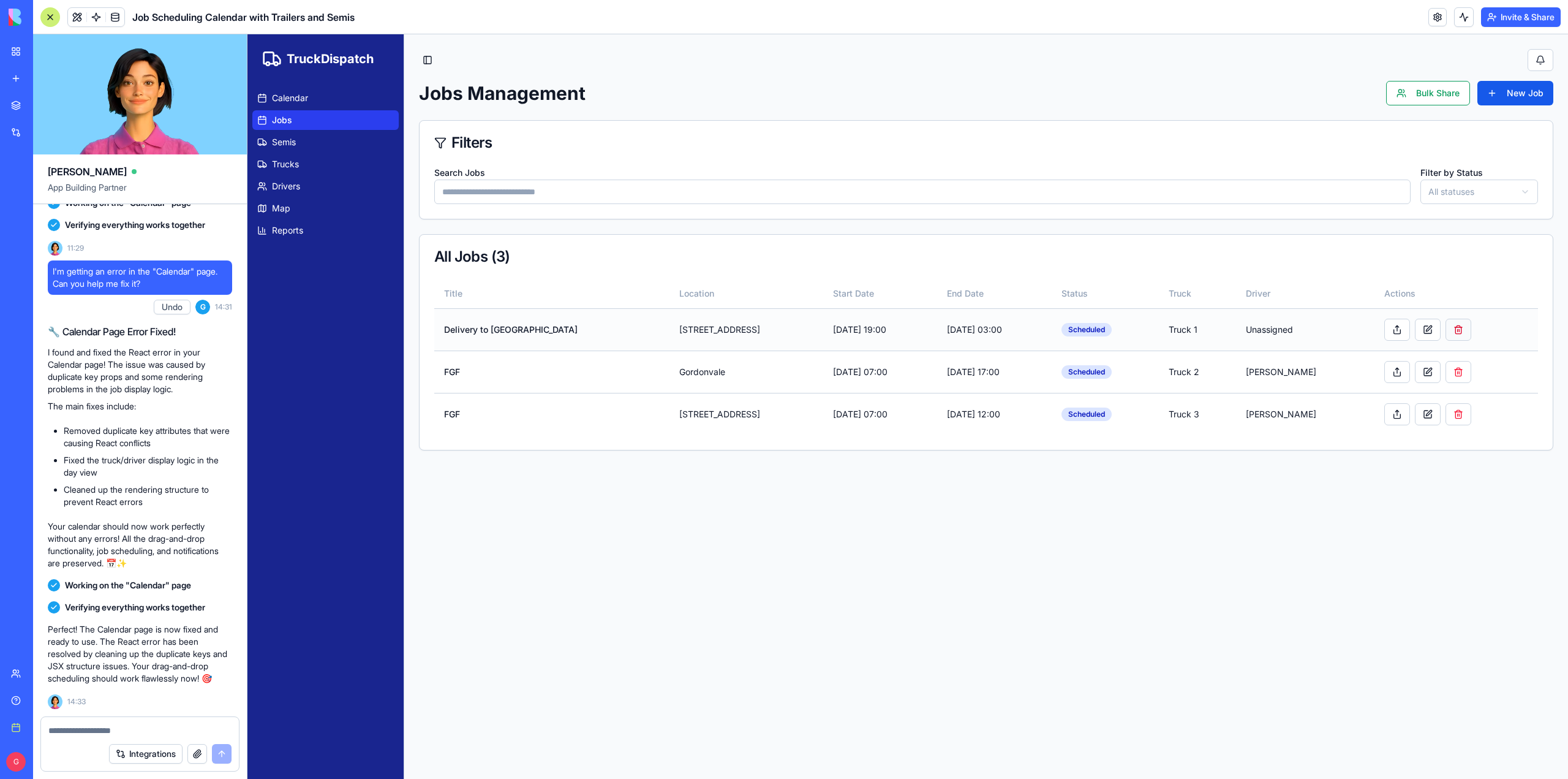
click at [1446, 326] on button at bounding box center [1459, 329] width 26 height 22
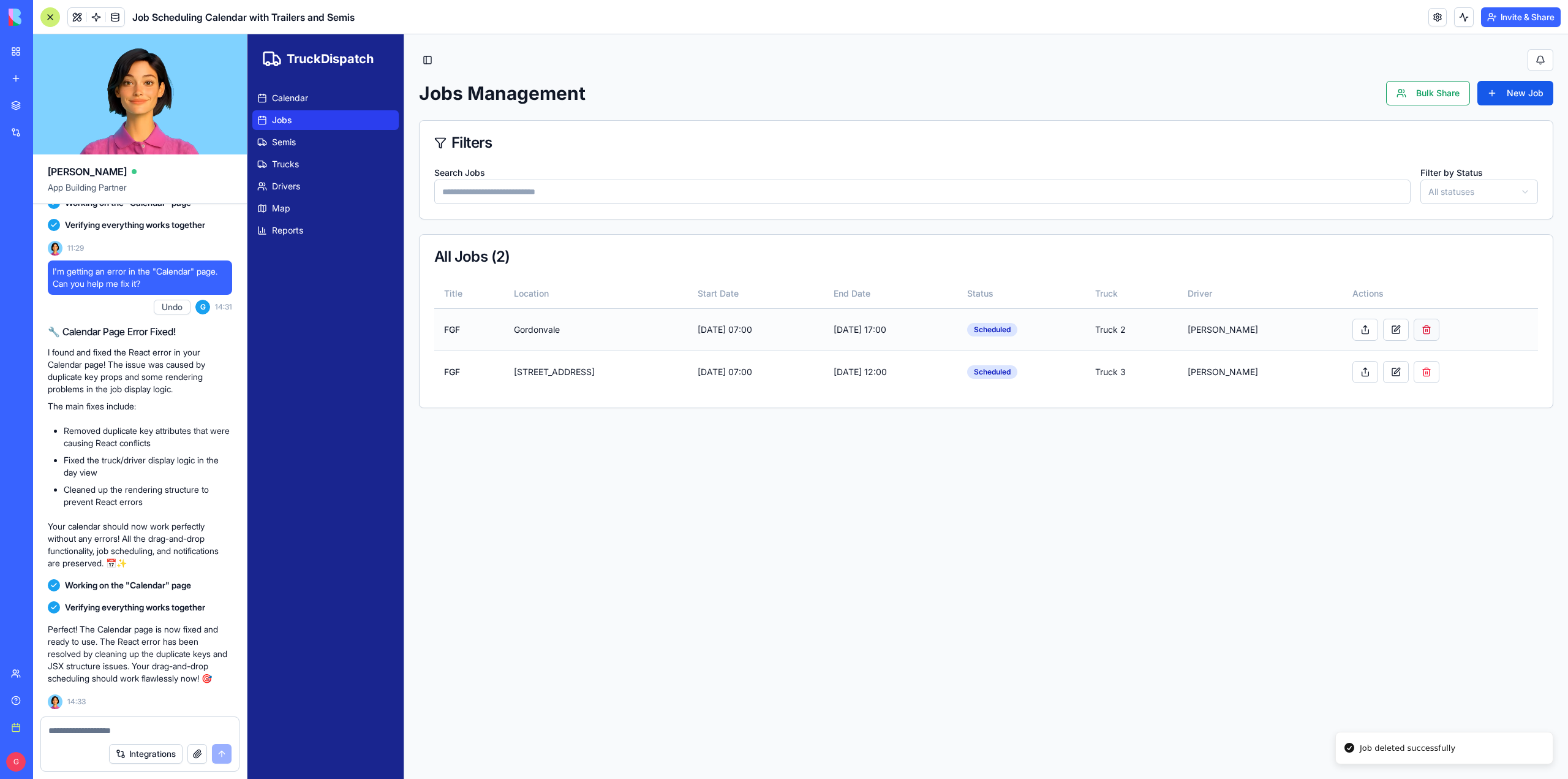
click at [1421, 326] on button at bounding box center [1427, 329] width 26 height 22
click at [297, 207] on link "Map" at bounding box center [325, 208] width 146 height 19
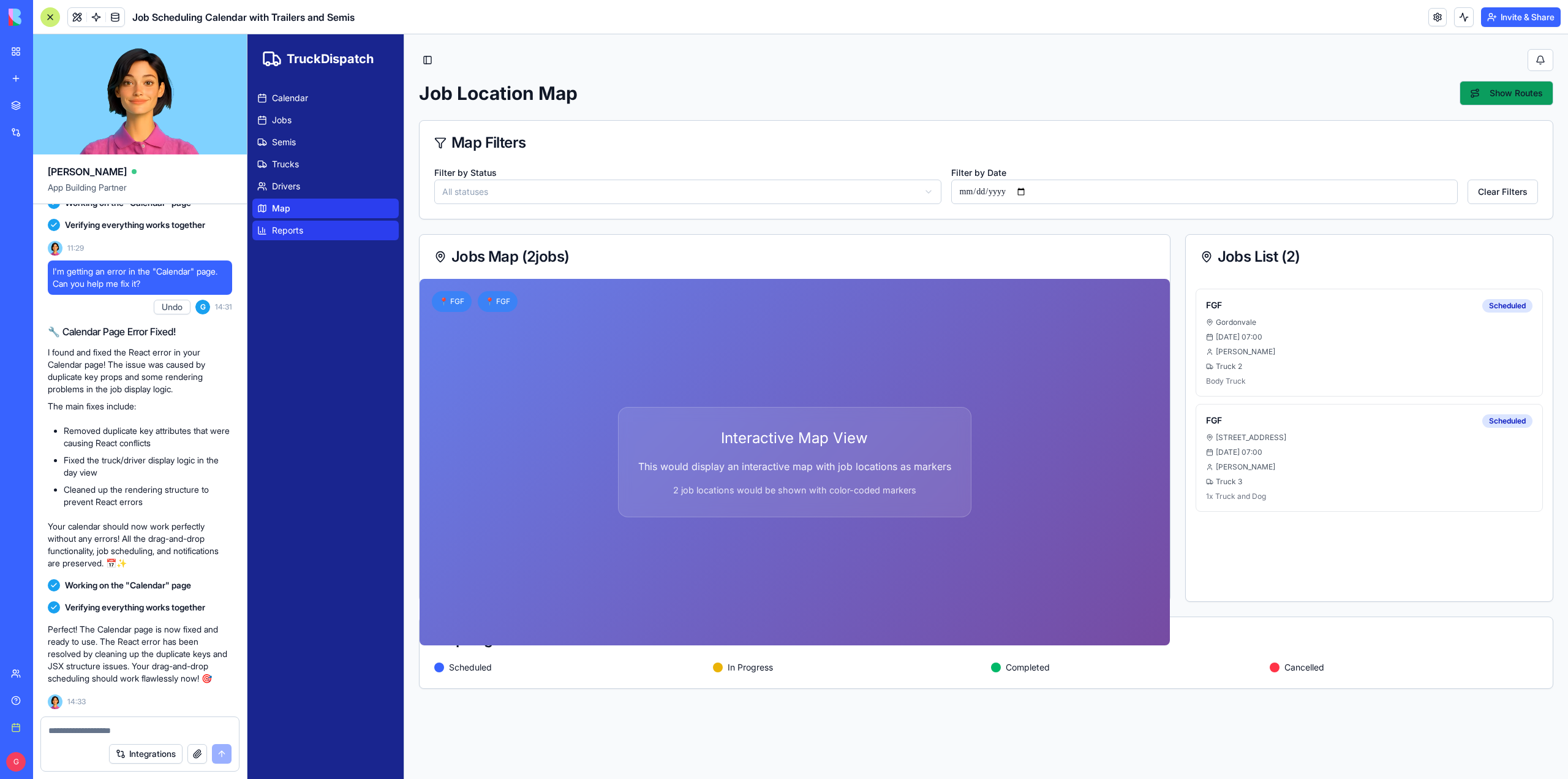
click at [301, 232] on span "Reports" at bounding box center [287, 230] width 31 height 12
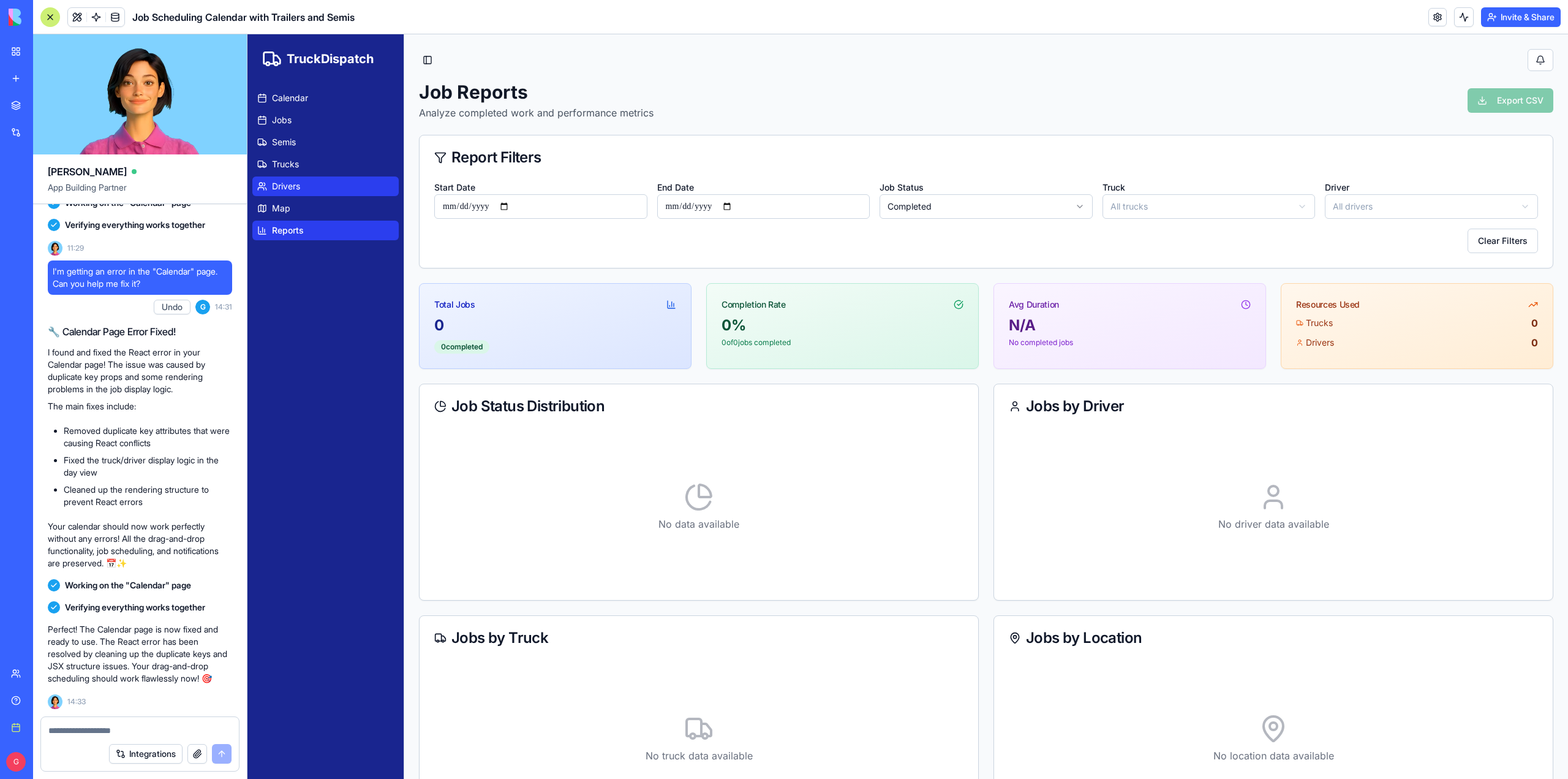
click at [285, 186] on span "Drivers" at bounding box center [286, 186] width 28 height 12
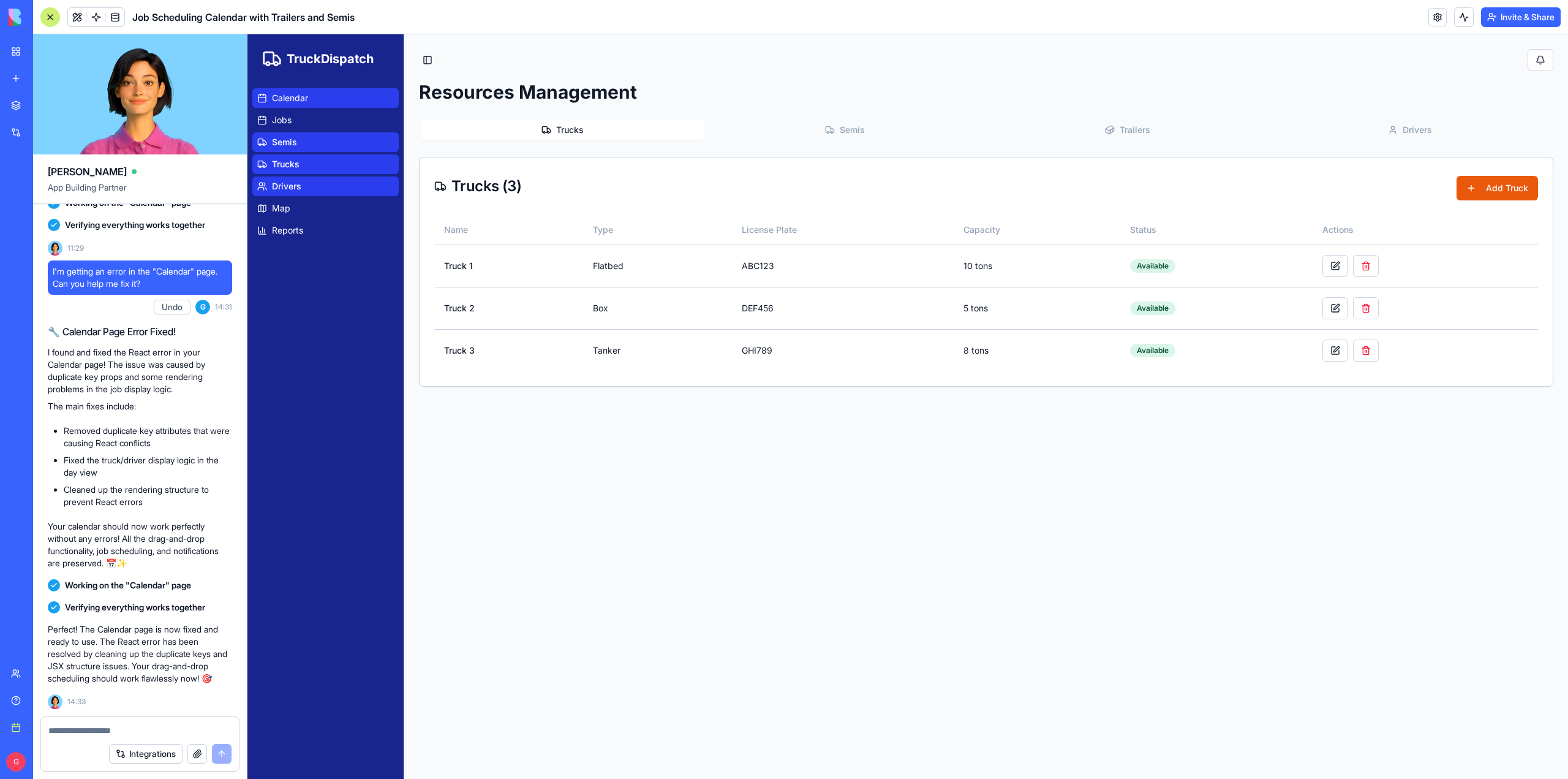
click at [305, 97] on span "Calendar" at bounding box center [290, 98] width 36 height 12
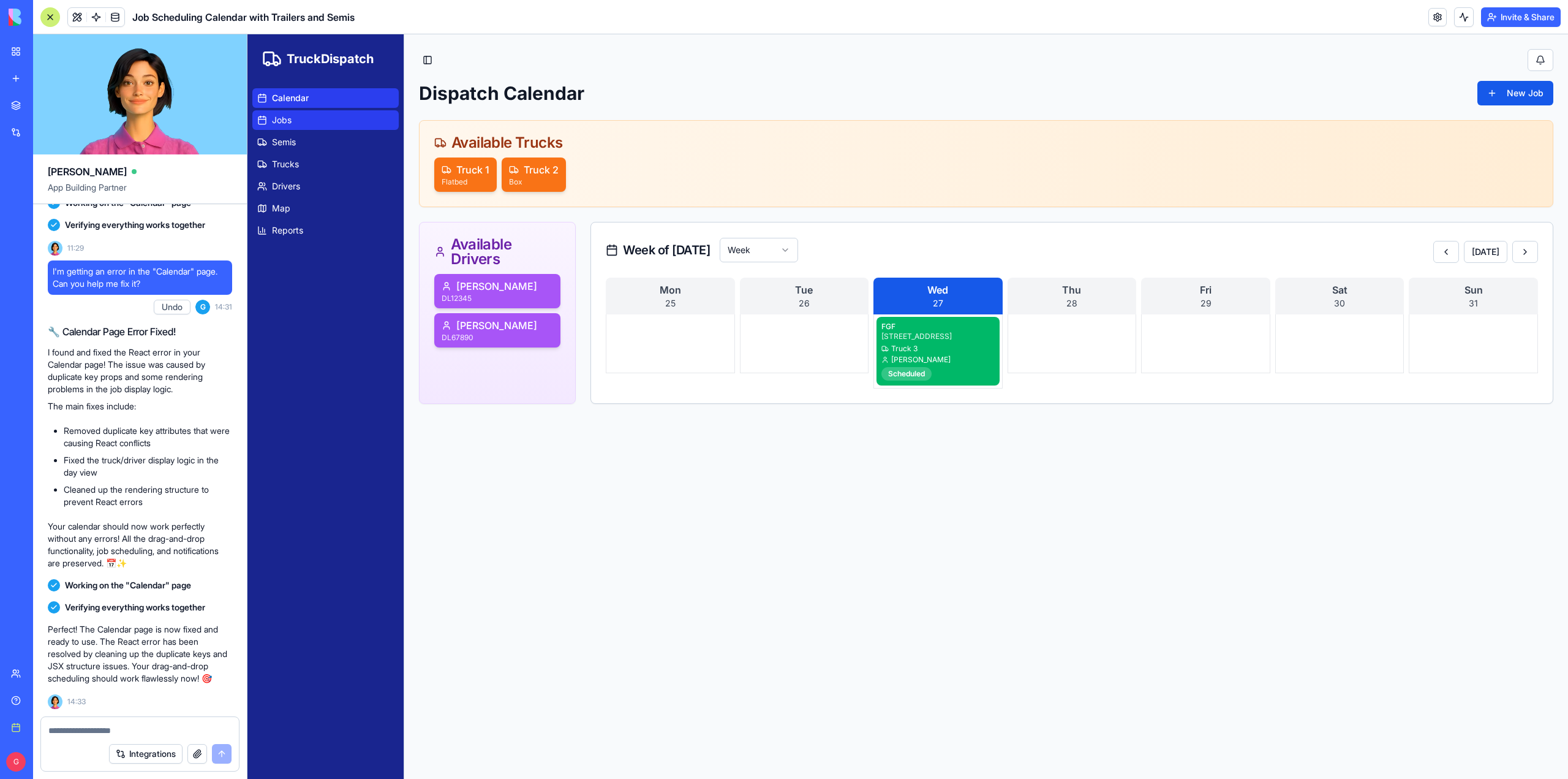
click at [293, 118] on link "Jobs" at bounding box center [325, 120] width 146 height 19
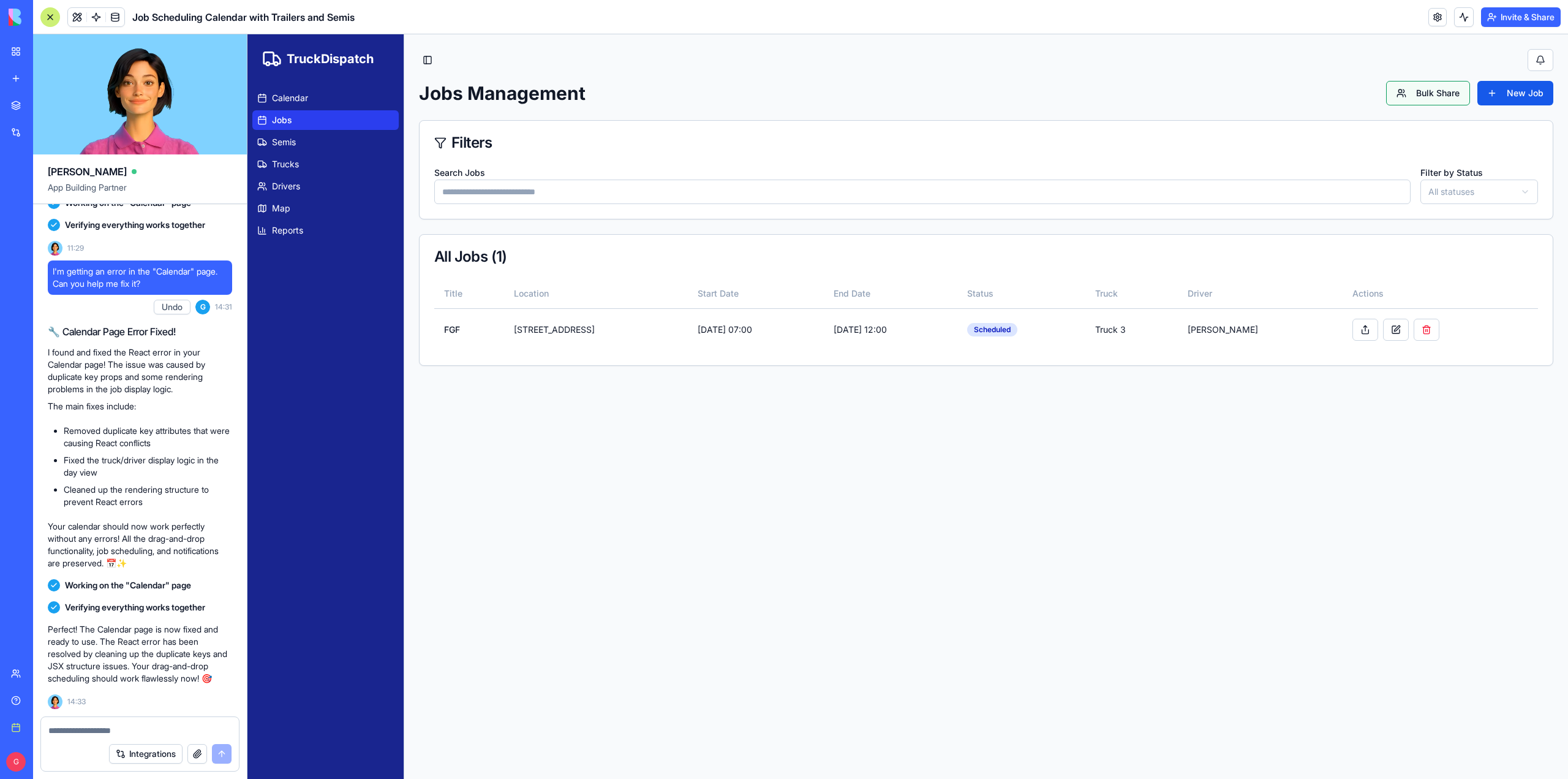
click at [1443, 95] on button "Bulk Share" at bounding box center [1428, 93] width 84 height 25
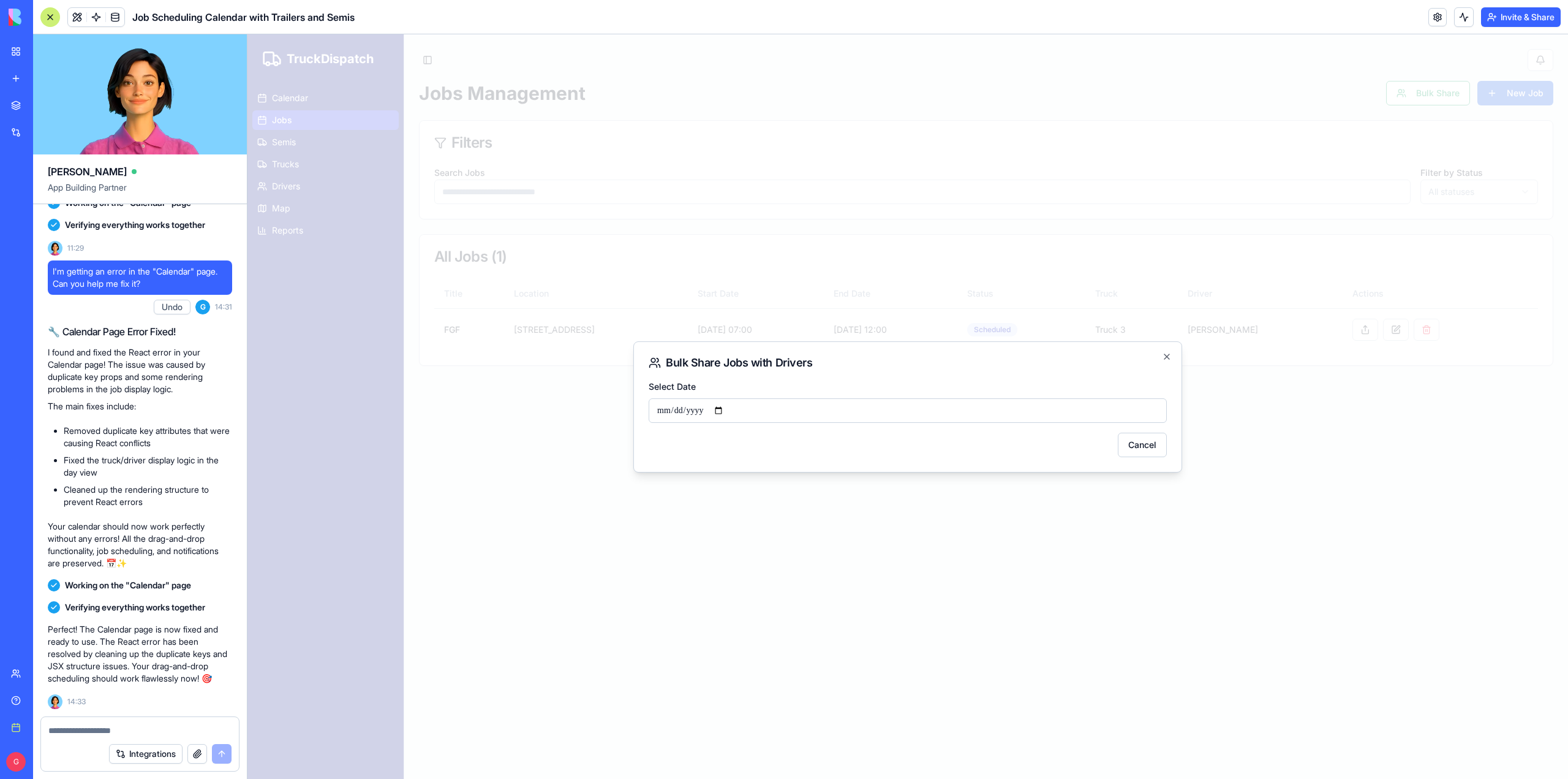
drag, startPoint x: 678, startPoint y: 360, endPoint x: 810, endPoint y: 359, distance: 132.0
click at [810, 359] on h2 "Bulk Share Jobs with Drivers" at bounding box center [908, 362] width 519 height 12
click at [683, 408] on input "Select Date" at bounding box center [908, 411] width 519 height 25
click at [668, 411] on input "Select Date" at bounding box center [908, 411] width 519 height 25
click at [664, 411] on input "Select Date" at bounding box center [908, 411] width 519 height 25
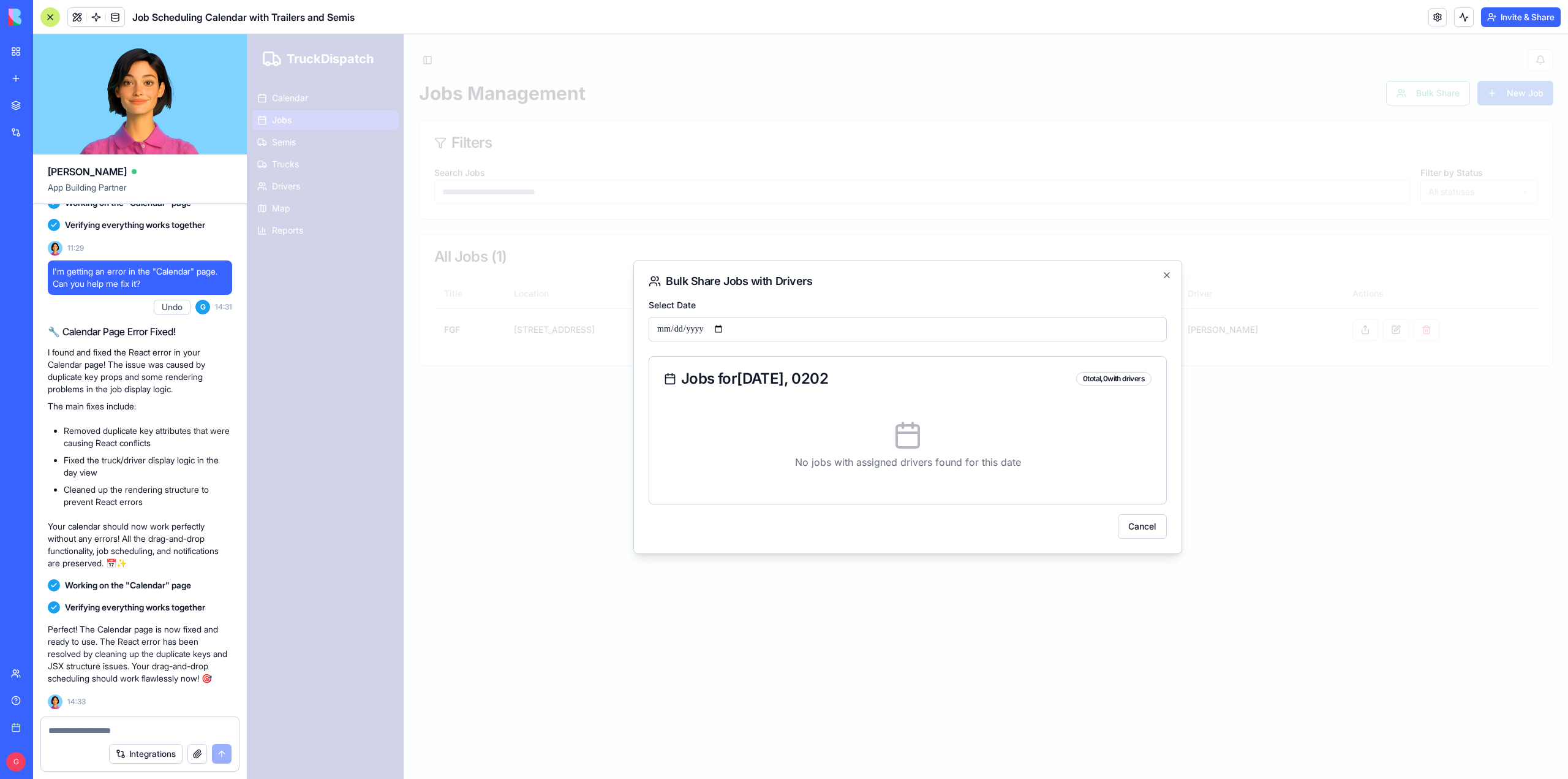
type input "**********"
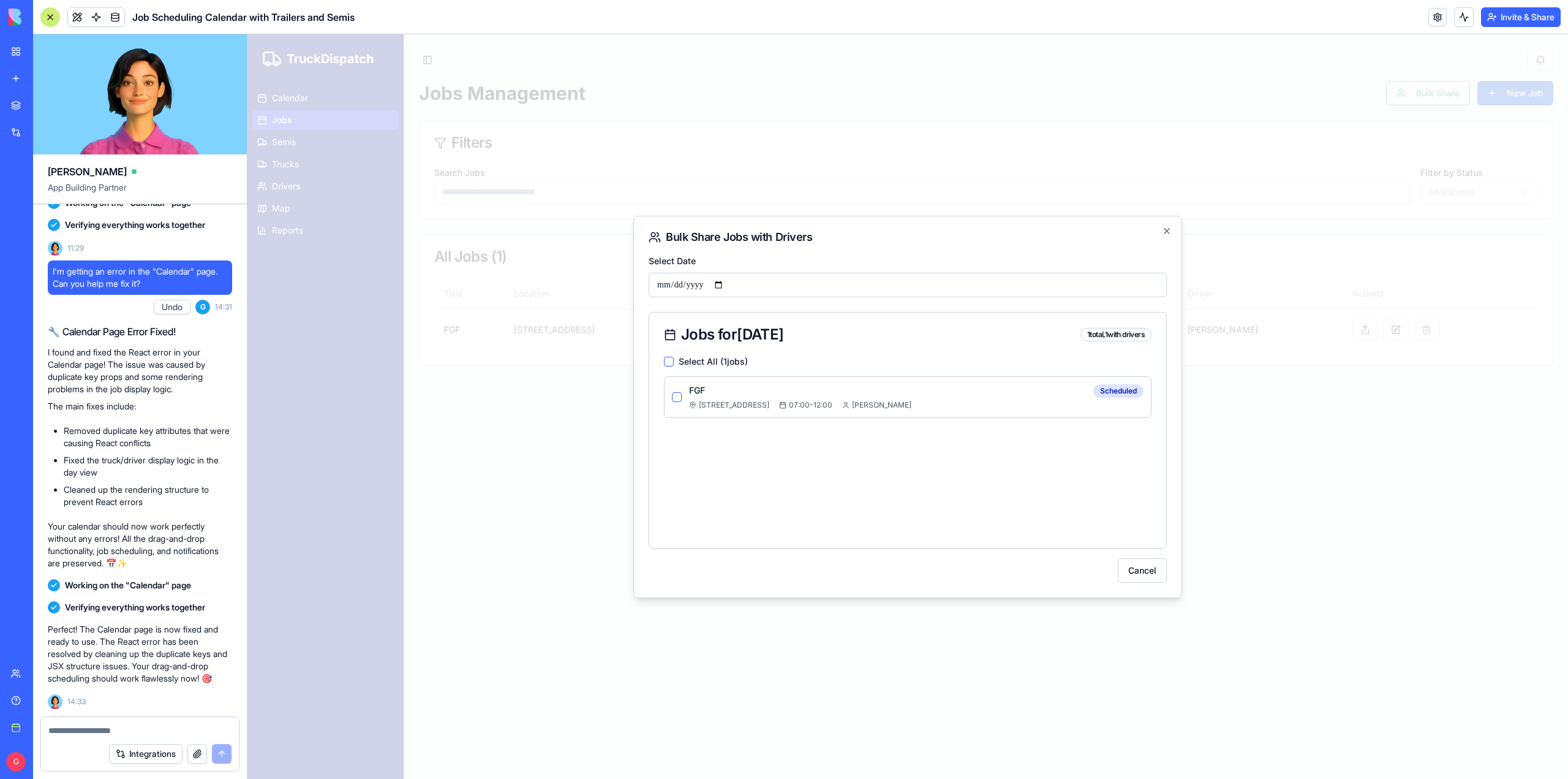
click at [676, 399] on button "button" at bounding box center [677, 397] width 10 height 10
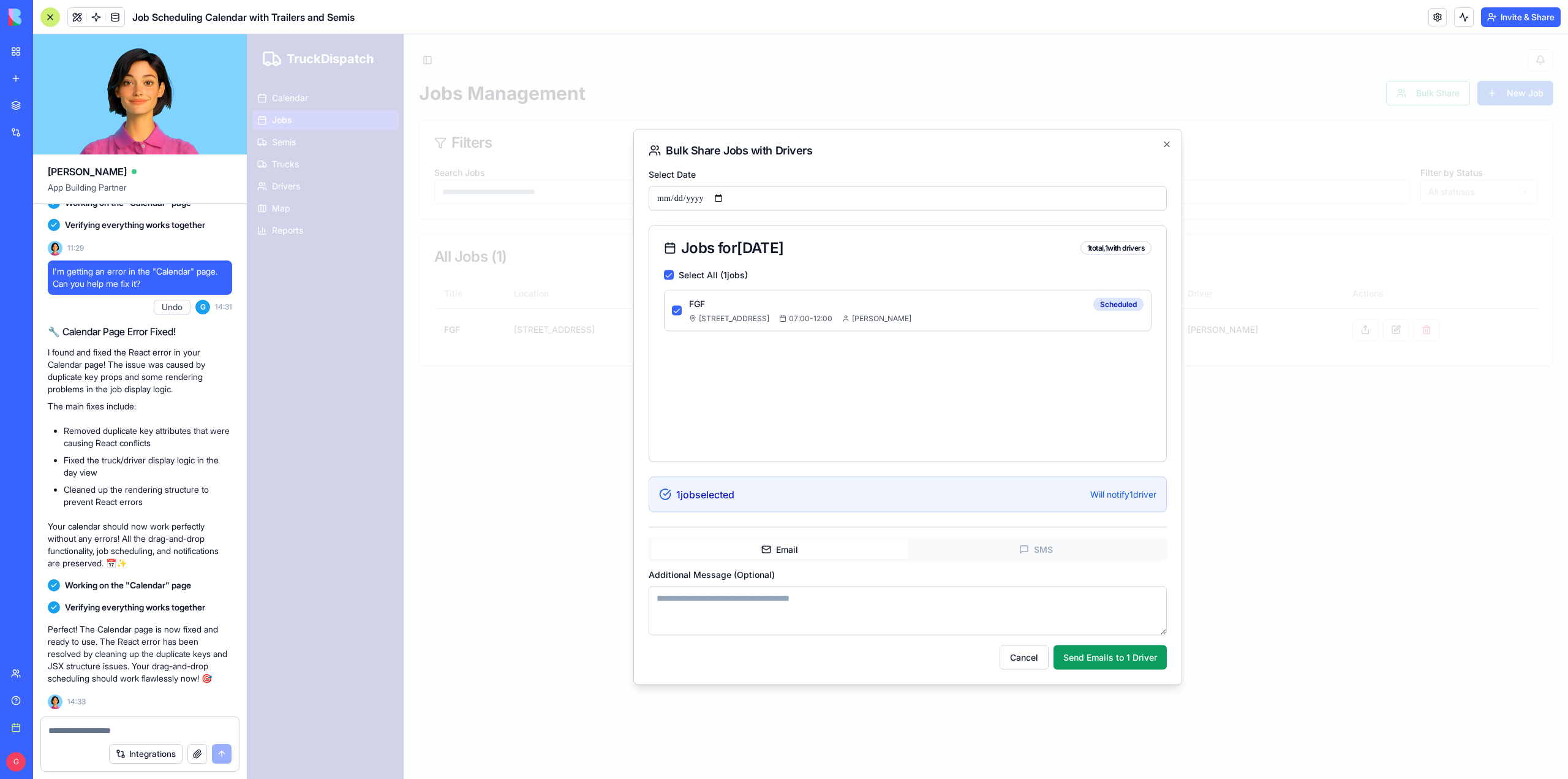
click at [822, 551] on button "Email" at bounding box center [779, 548] width 256 height 19
click at [727, 594] on textarea "Additional Message (Optional)" at bounding box center [908, 610] width 519 height 49
type textarea "**********"
click at [1039, 543] on span "SMS" at bounding box center [1044, 549] width 19 height 12
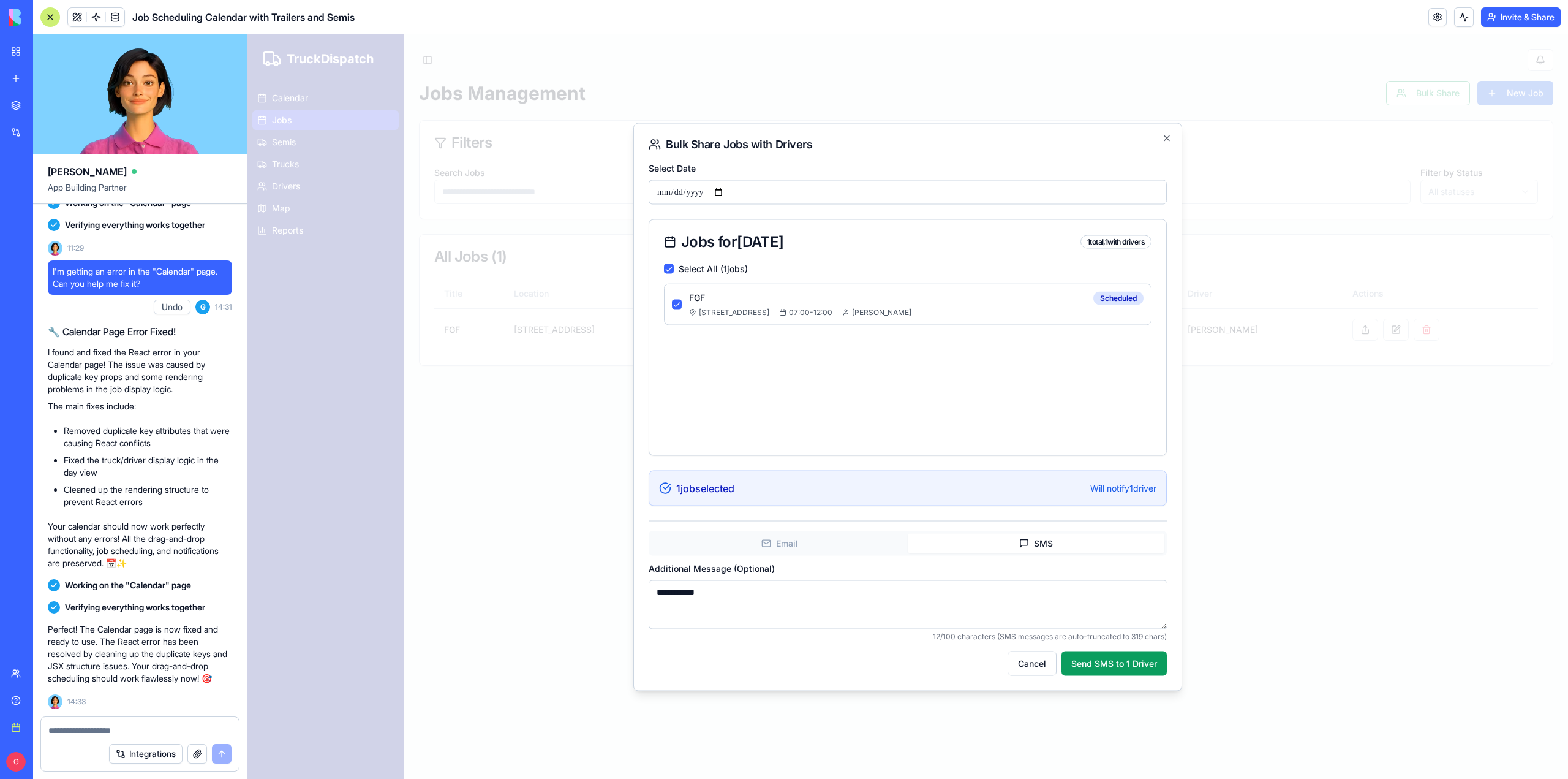
click at [871, 589] on textarea "**********" at bounding box center [908, 605] width 519 height 49
click at [1115, 663] on button "Send SMS to 1 Driver" at bounding box center [1114, 663] width 105 height 25
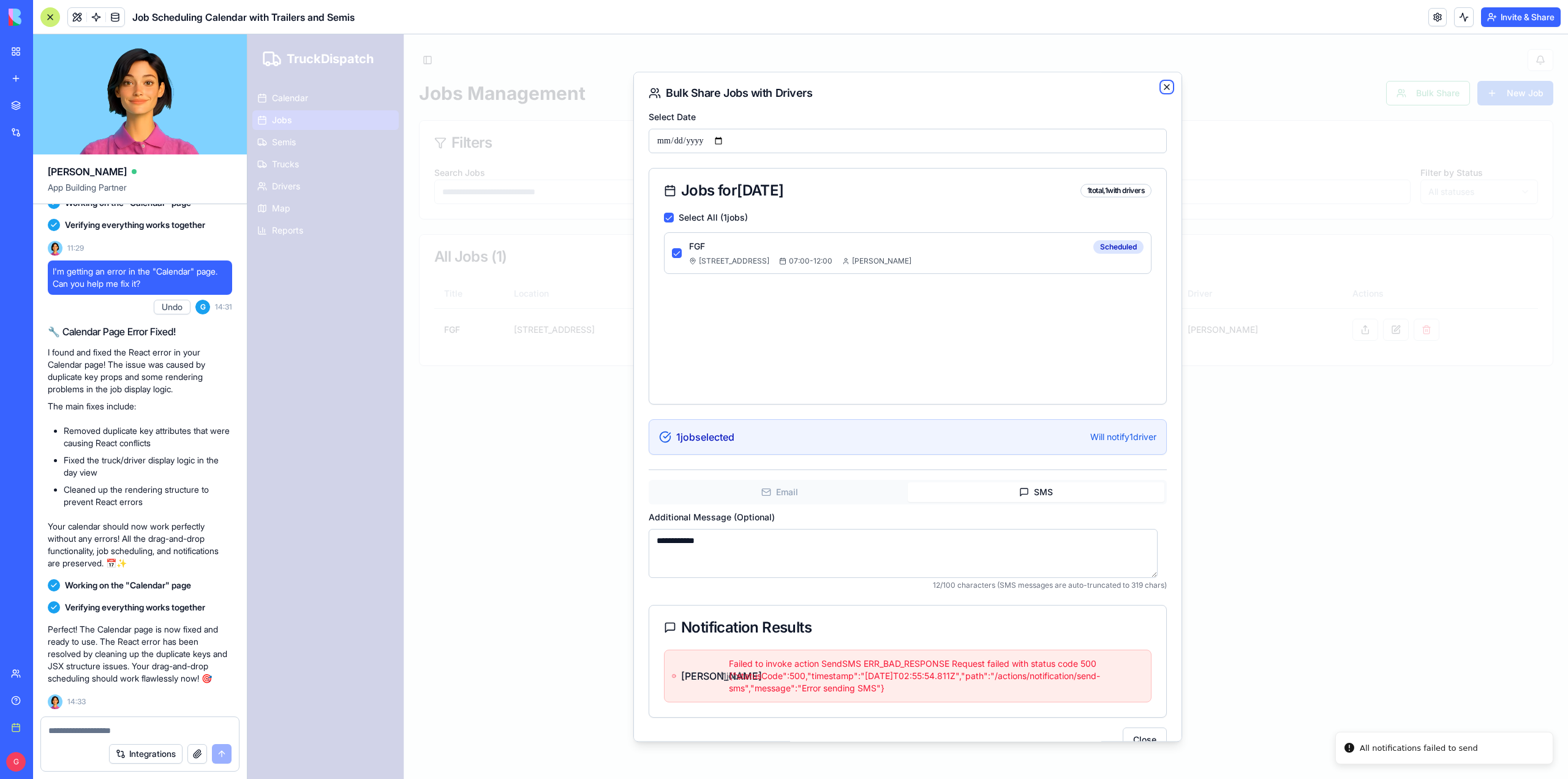
click at [1162, 84] on icon "button" at bounding box center [1168, 87] width 10 height 10
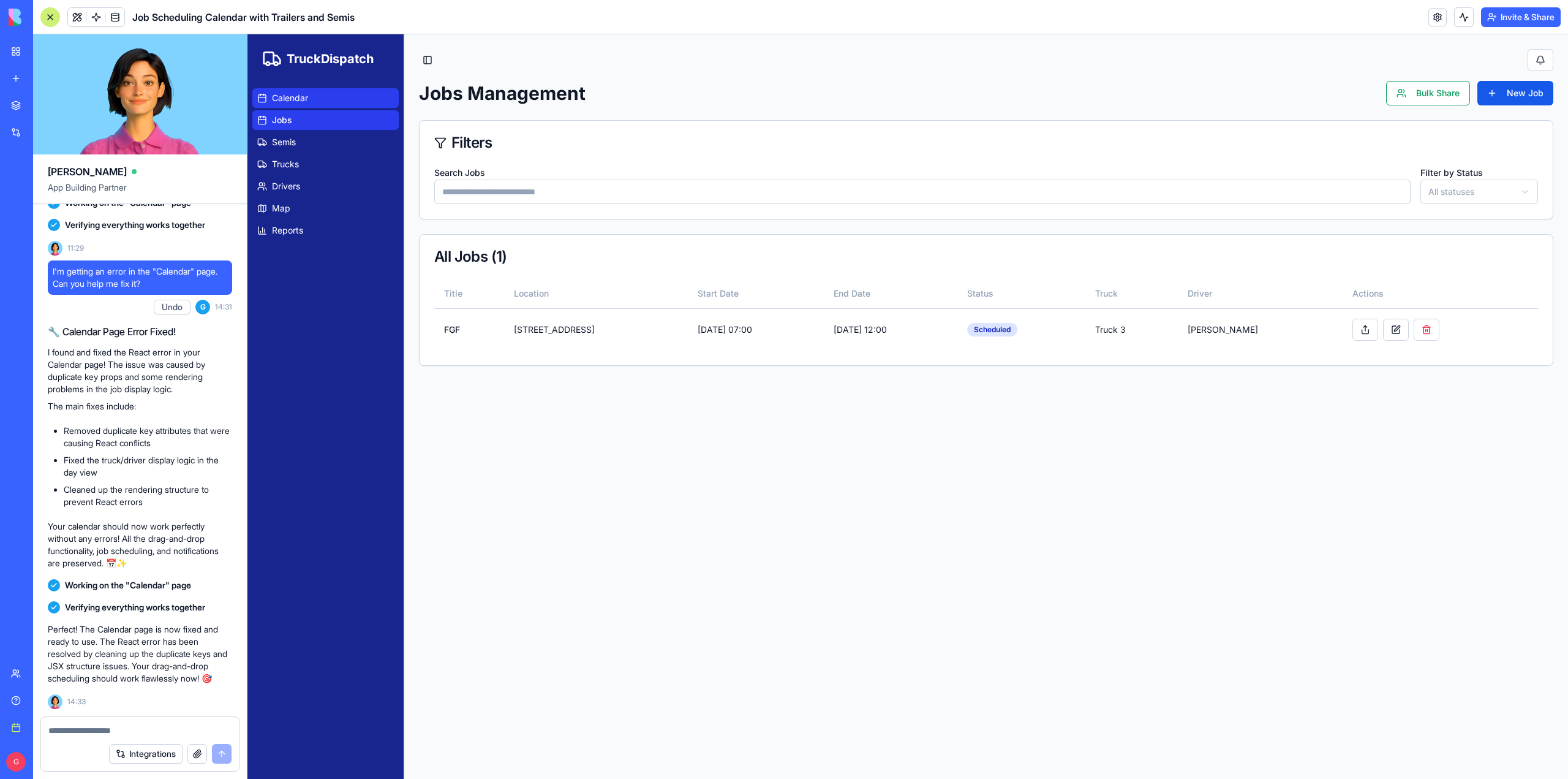
click at [292, 92] on span "Calendar" at bounding box center [290, 98] width 36 height 12
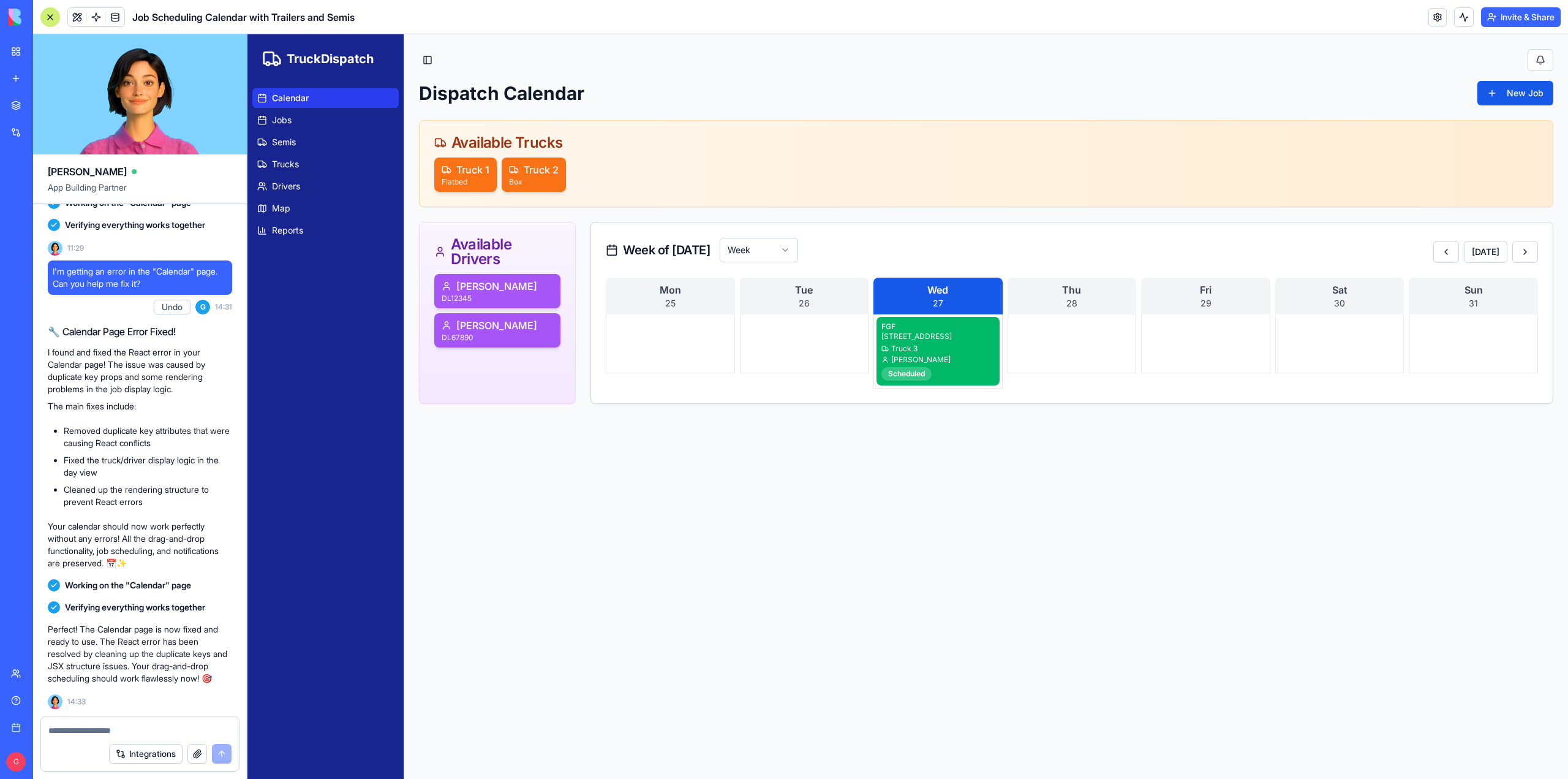
click at [151, 753] on button "Integrations" at bounding box center [145, 754] width 73 height 19
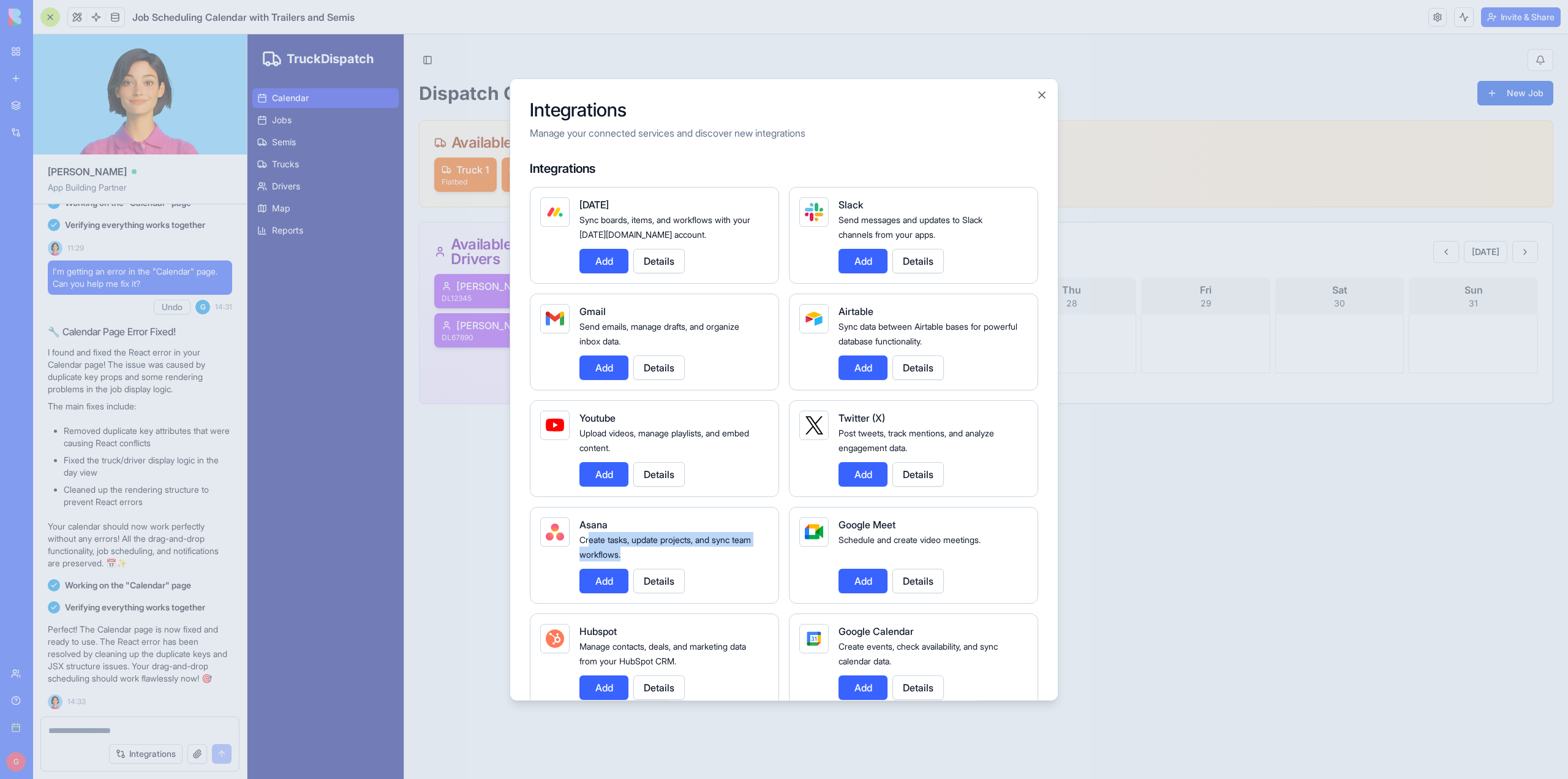
drag, startPoint x: 588, startPoint y: 539, endPoint x: 650, endPoint y: 553, distance: 63.6
click at [650, 553] on div "Create tasks, update projects, and sync team workflows." at bounding box center [669, 546] width 179 height 30
